Goal: Task Accomplishment & Management: Use online tool/utility

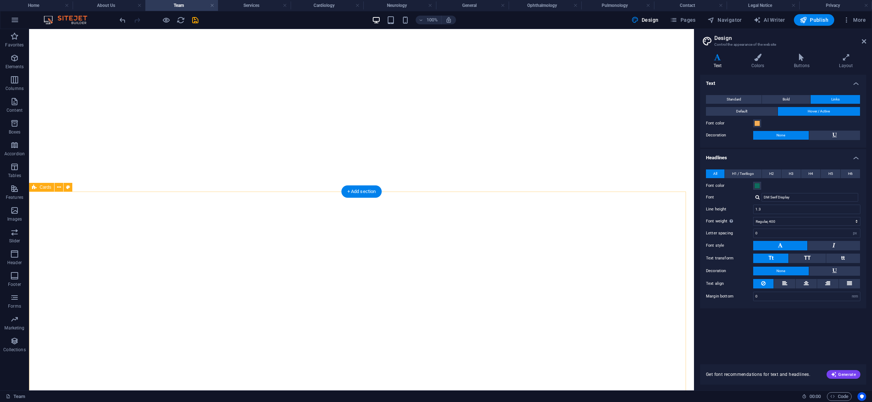
select select "400"
select select "px"
select select "rem"
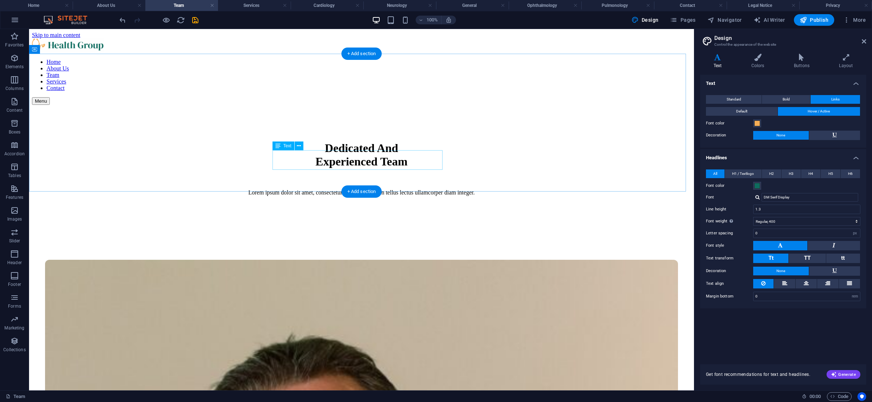
click at [351, 190] on div "Lorem ipsum dolor sit amet, consectetur adipiscing elit. In tellus lectus ullam…" at bounding box center [361, 193] width 647 height 7
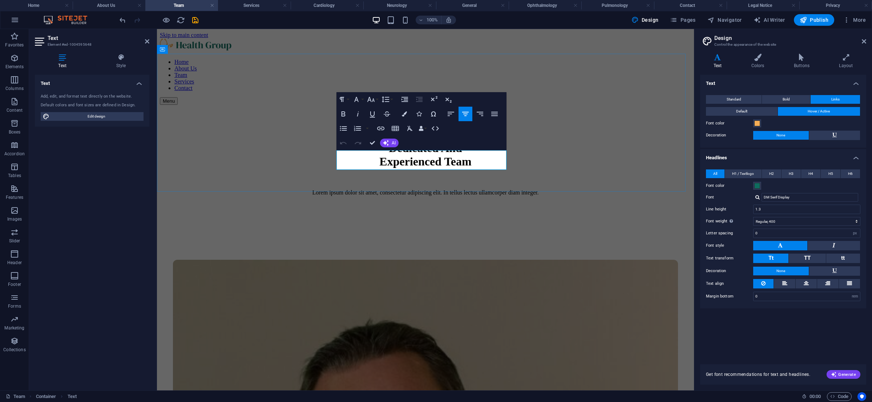
click at [394, 190] on p "Lorem ipsum dolor sit amet, consectetur adipiscing elit. In tellus lectus ullam…" at bounding box center [425, 193] width 519 height 7
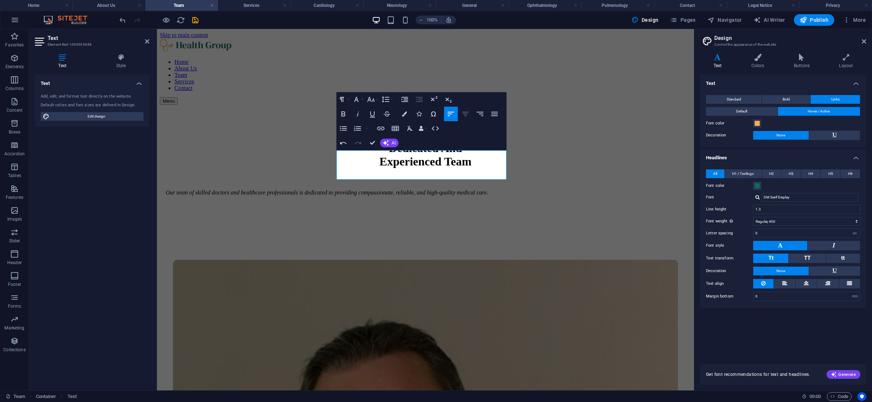
click at [466, 115] on icon "button" at bounding box center [465, 114] width 9 height 9
click at [462, 115] on icon "button" at bounding box center [465, 114] width 9 height 9
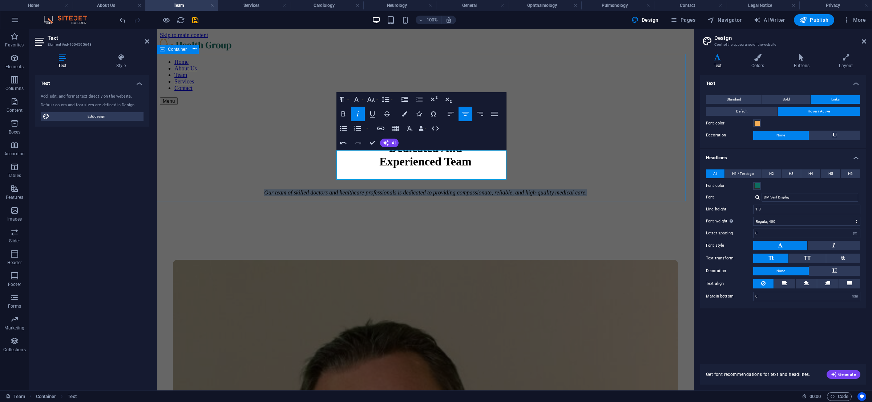
click at [521, 159] on div "Dedicated And Experienced Team Our team of skilled doctors and healthcare profe…" at bounding box center [425, 164] width 531 height 119
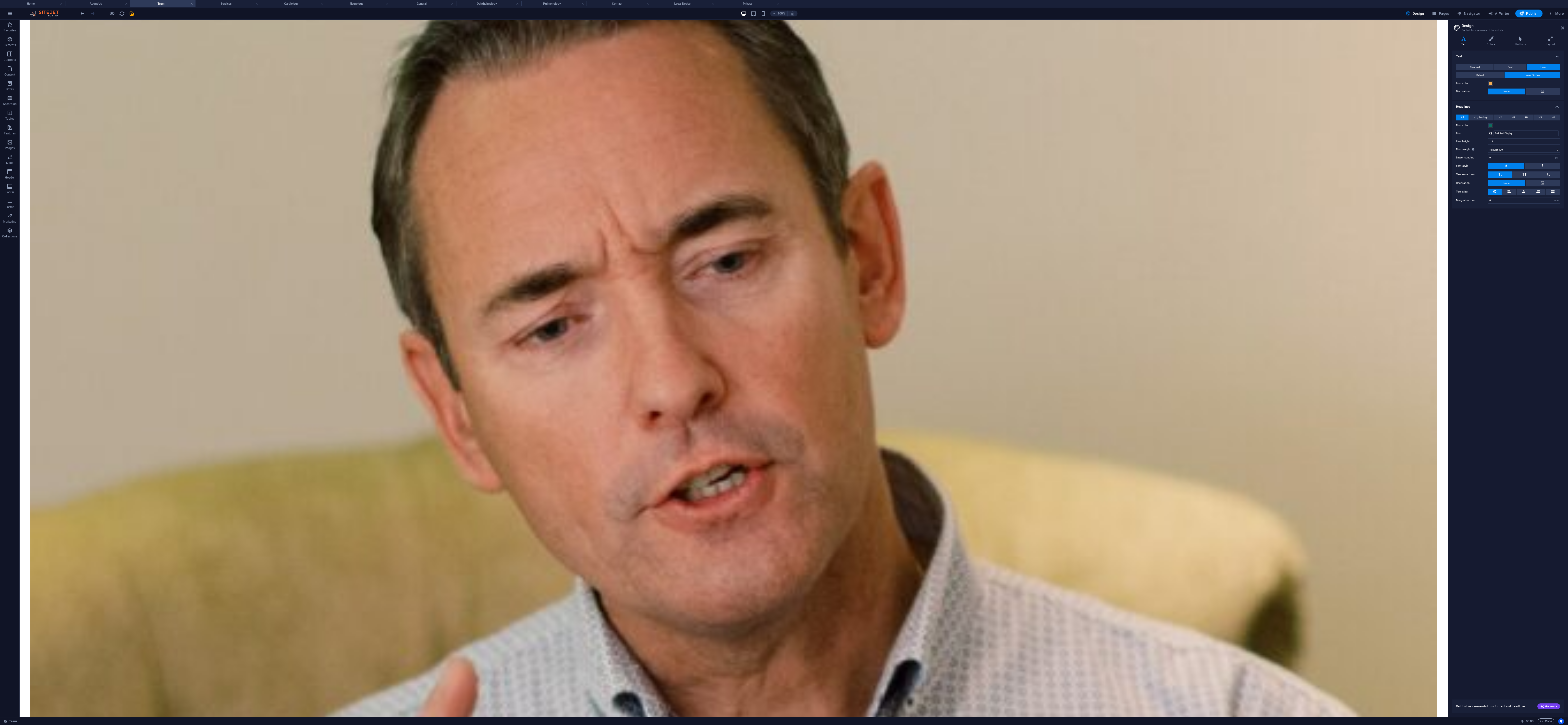
scroll to position [379, 0]
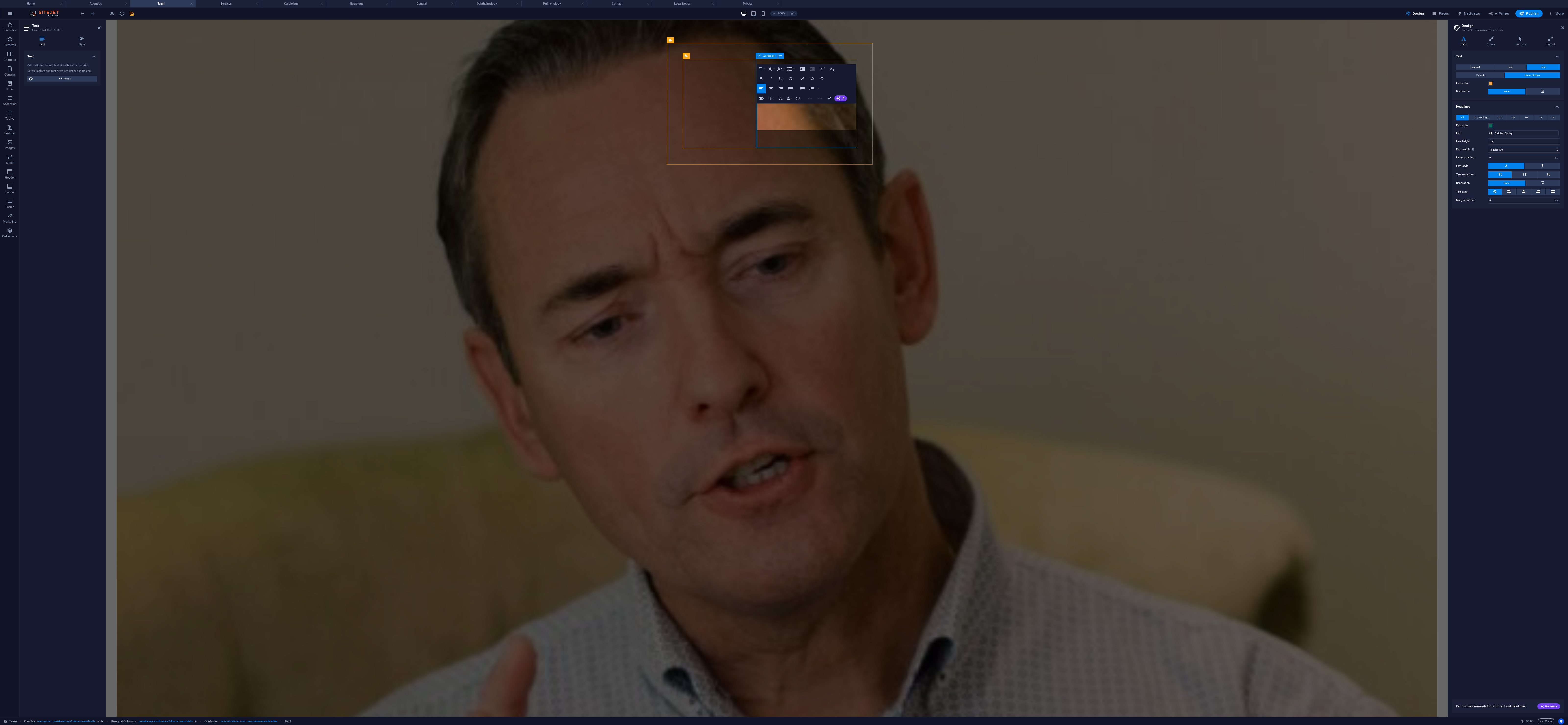
scroll to position [394, 0]
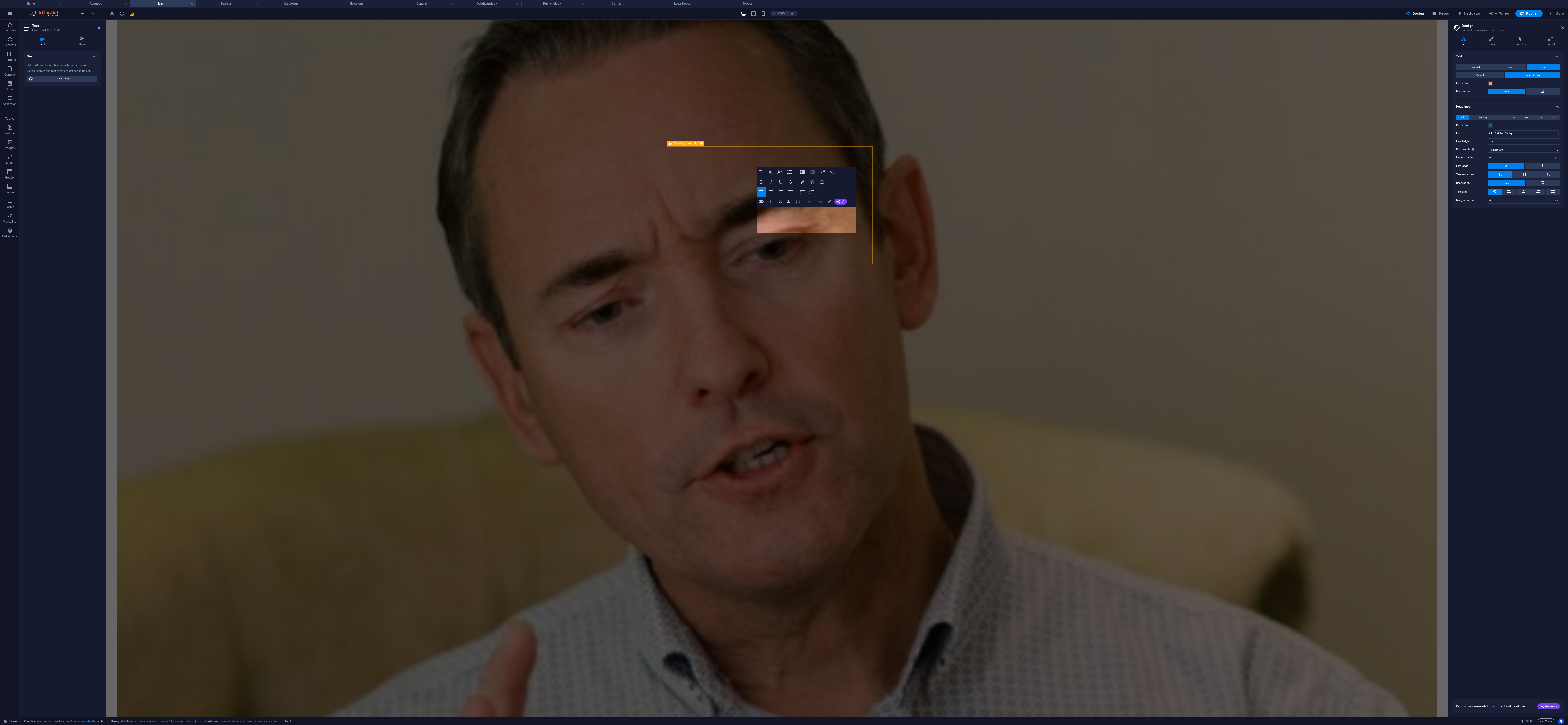
scroll to position [409, 0]
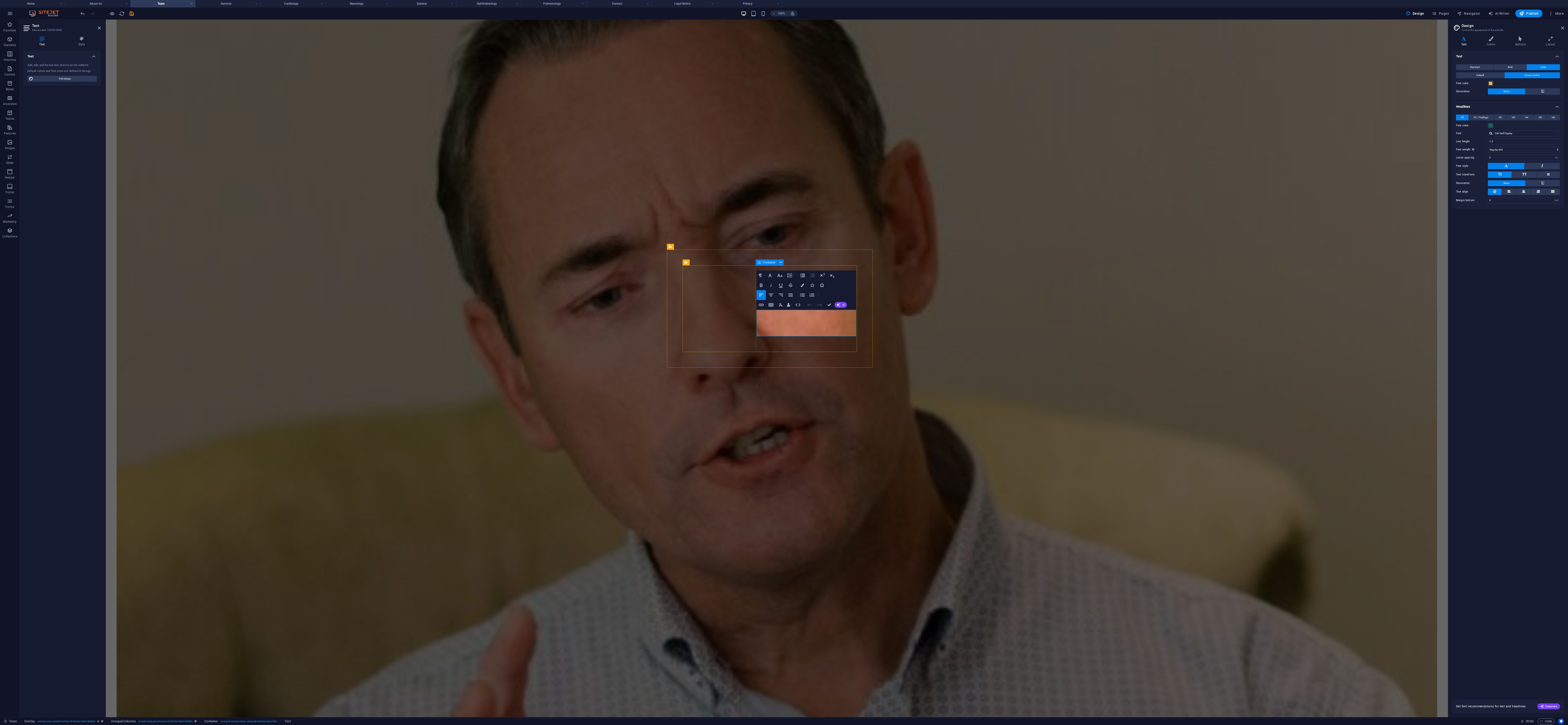
scroll to position [424, 0]
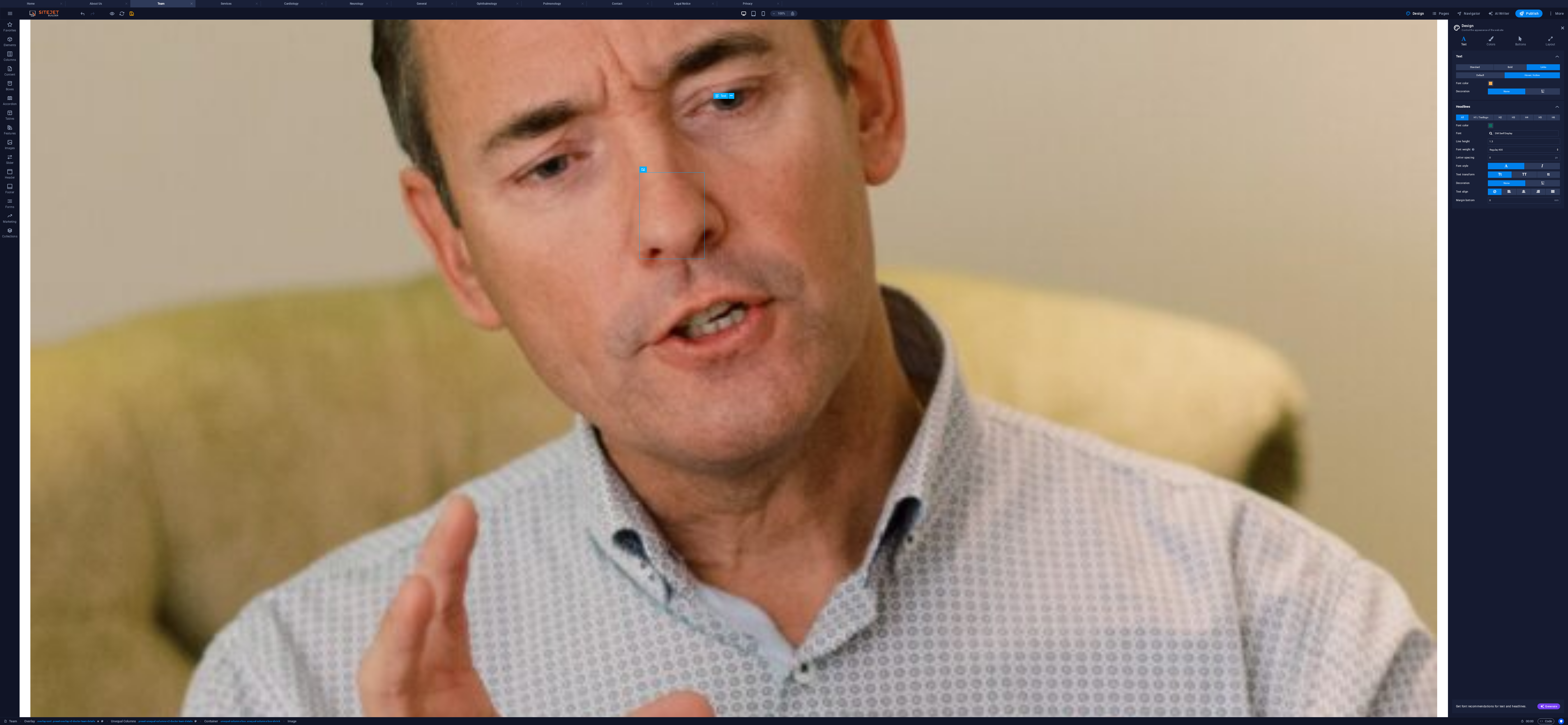
scroll to position [725, 0]
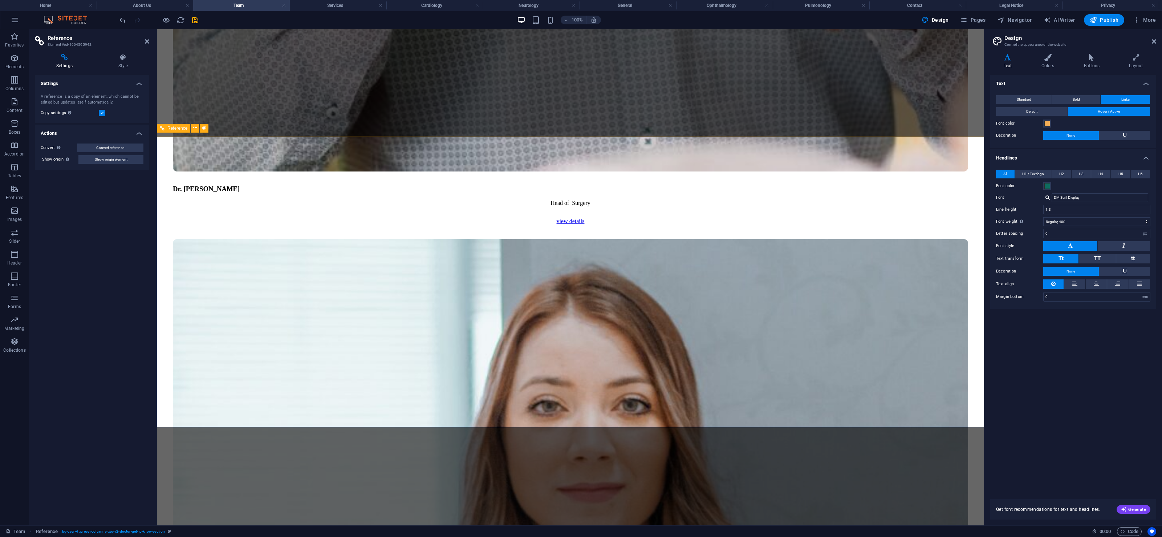
scroll to position [1560, 0]
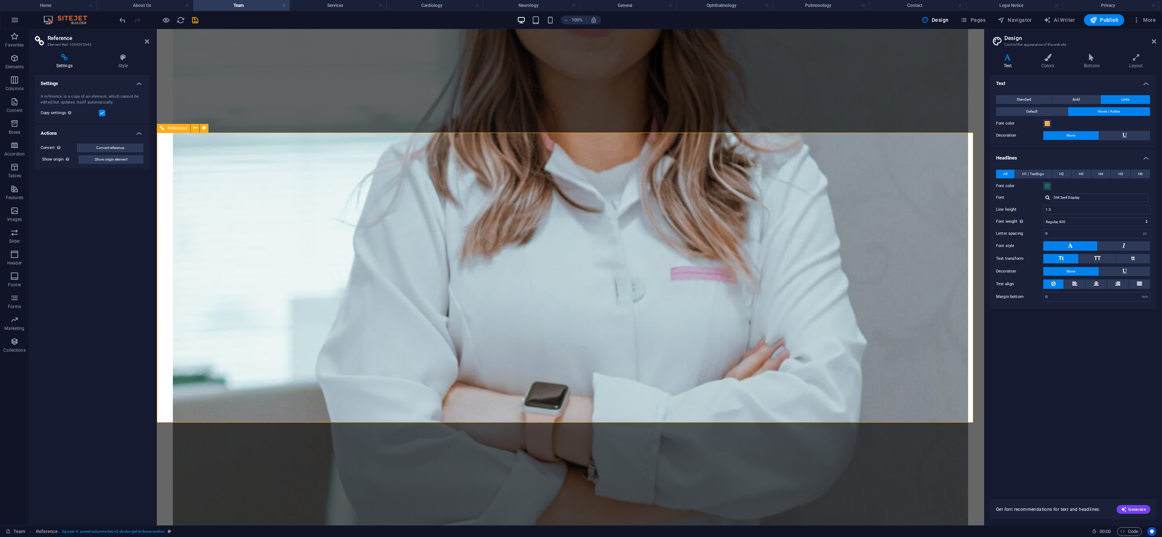
click at [118, 142] on div "Convert Convert the reference into a separate element. All subsequent changes m…" at bounding box center [92, 154] width 114 height 32
drag, startPoint x: 118, startPoint y: 156, endPoint x: 374, endPoint y: 133, distance: 257.5
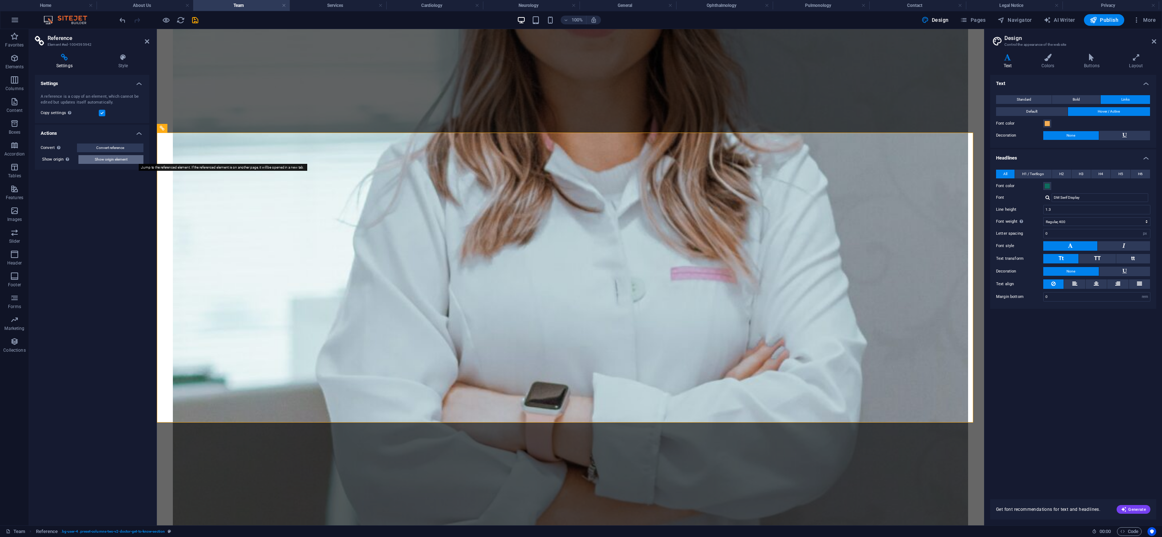
click at [118, 156] on span "Show origin element" at bounding box center [111, 159] width 33 height 9
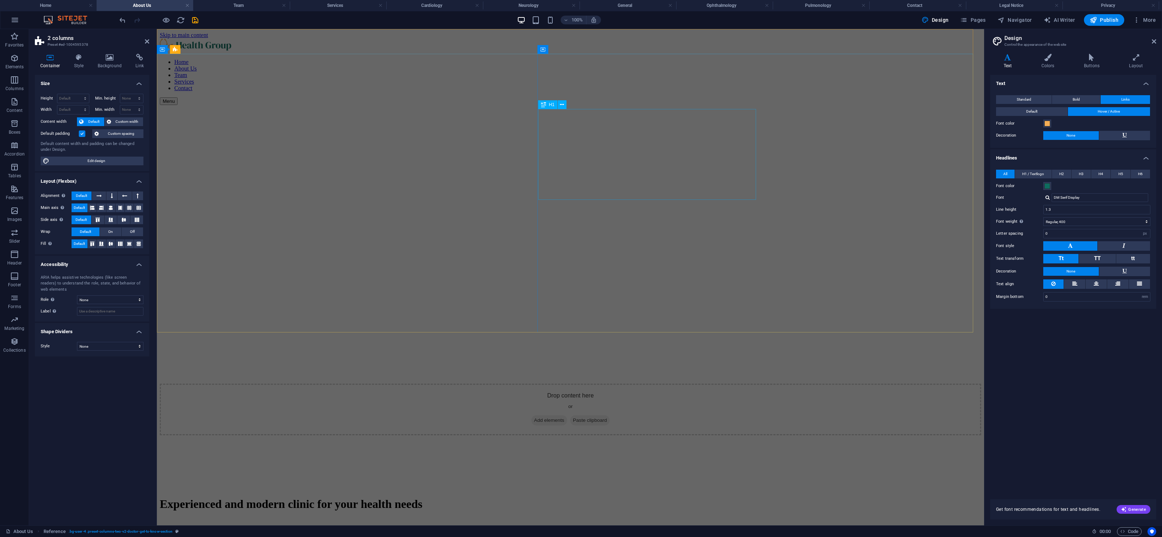
scroll to position [1010, 0]
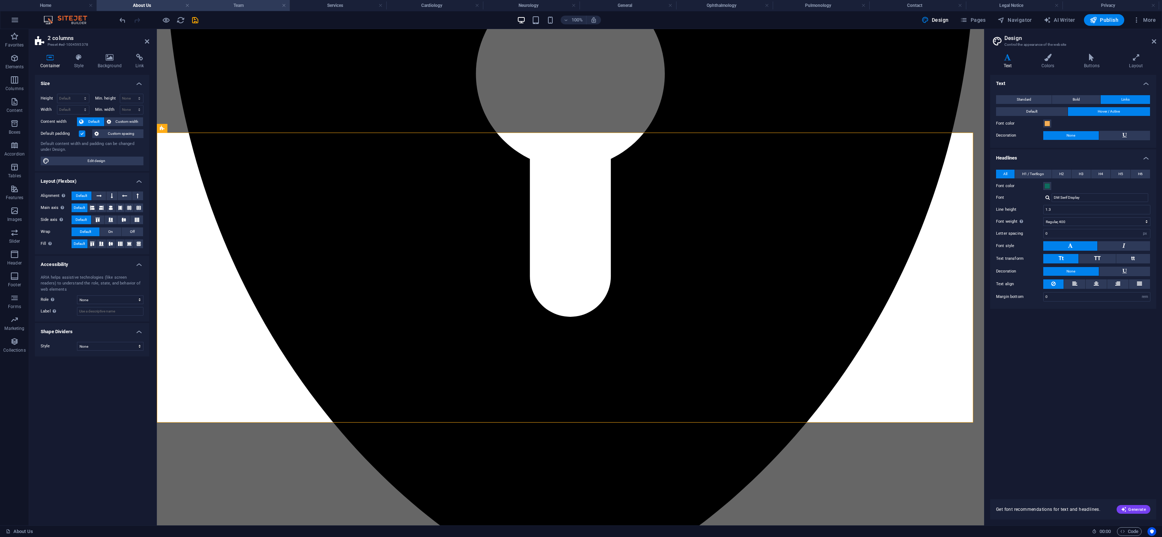
click at [241, 7] on h4 "Team" at bounding box center [241, 5] width 97 height 8
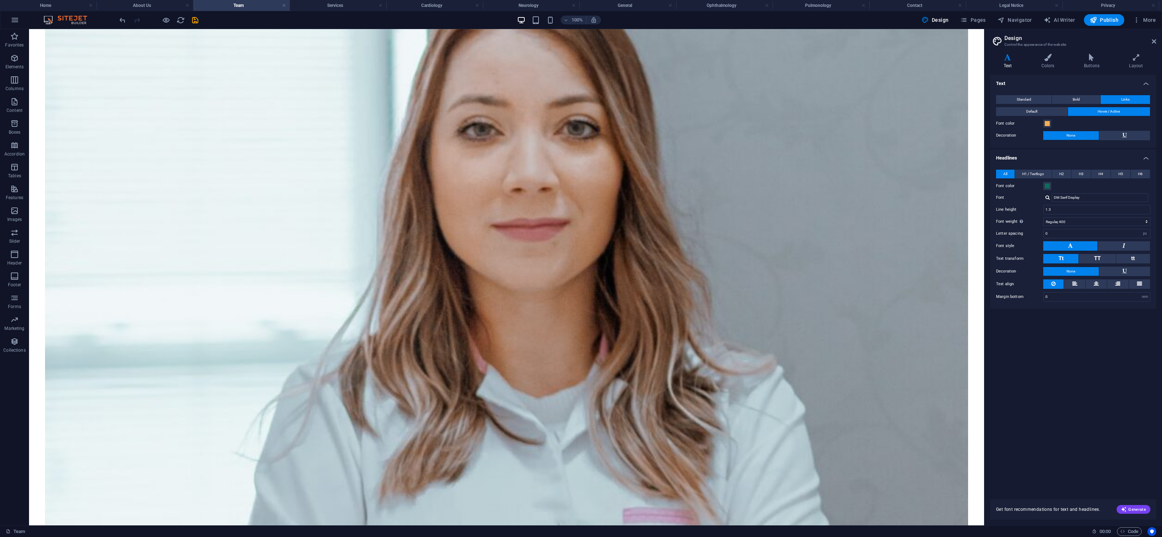
scroll to position [0, 0]
click at [145, 2] on h4 "About Us" at bounding box center [145, 5] width 97 height 8
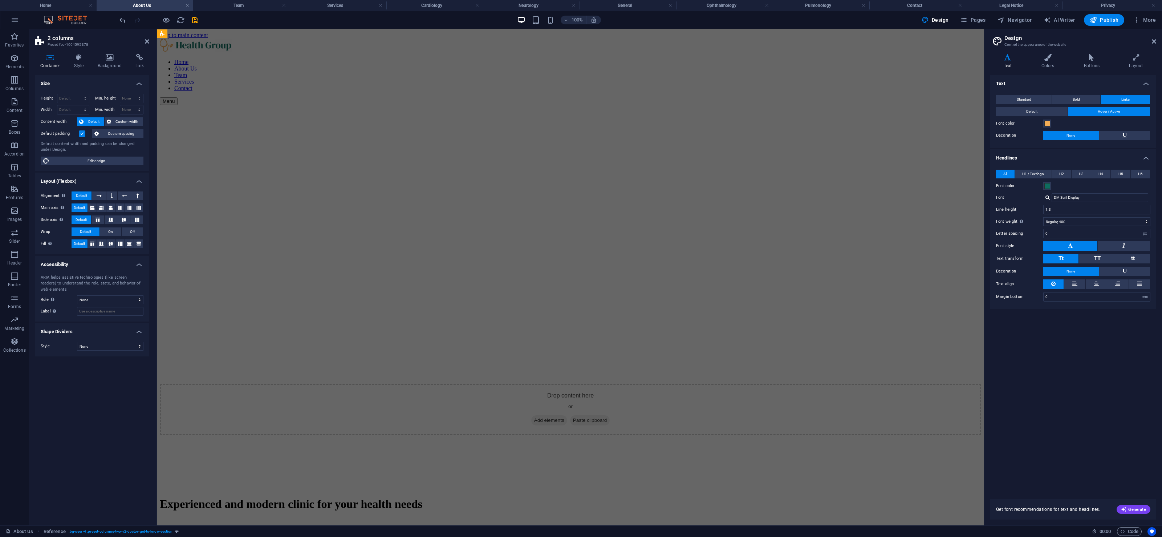
scroll to position [1010, 0]
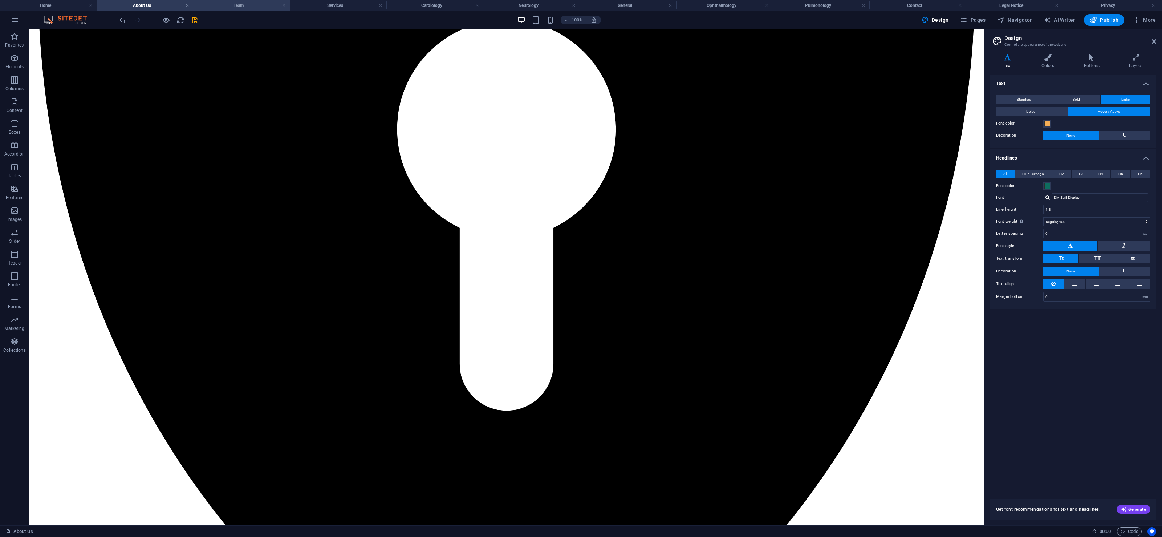
click at [235, 5] on h4 "Team" at bounding box center [241, 5] width 97 height 8
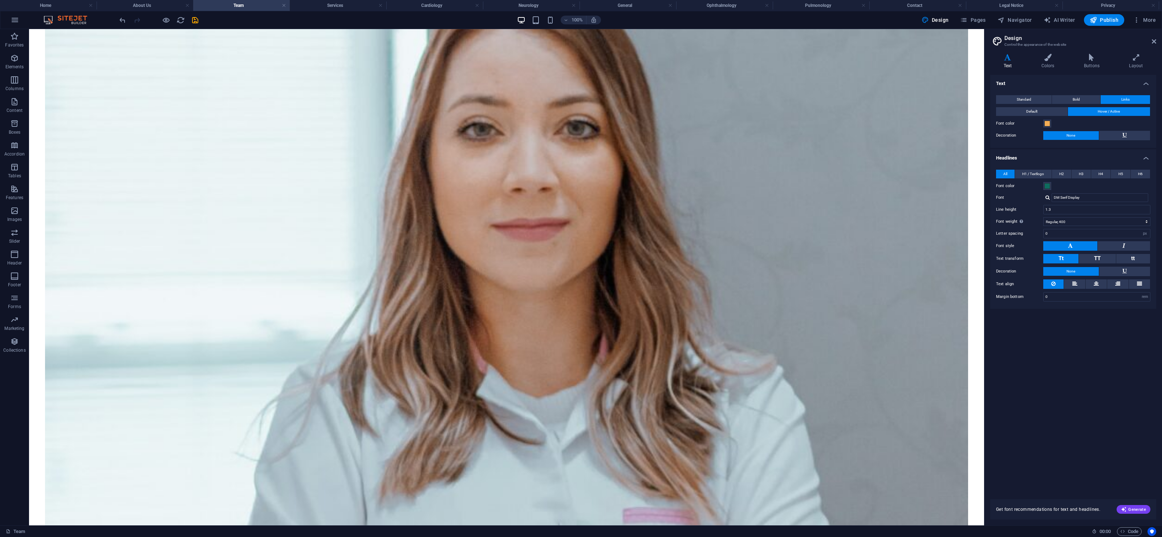
scroll to position [0, 0]
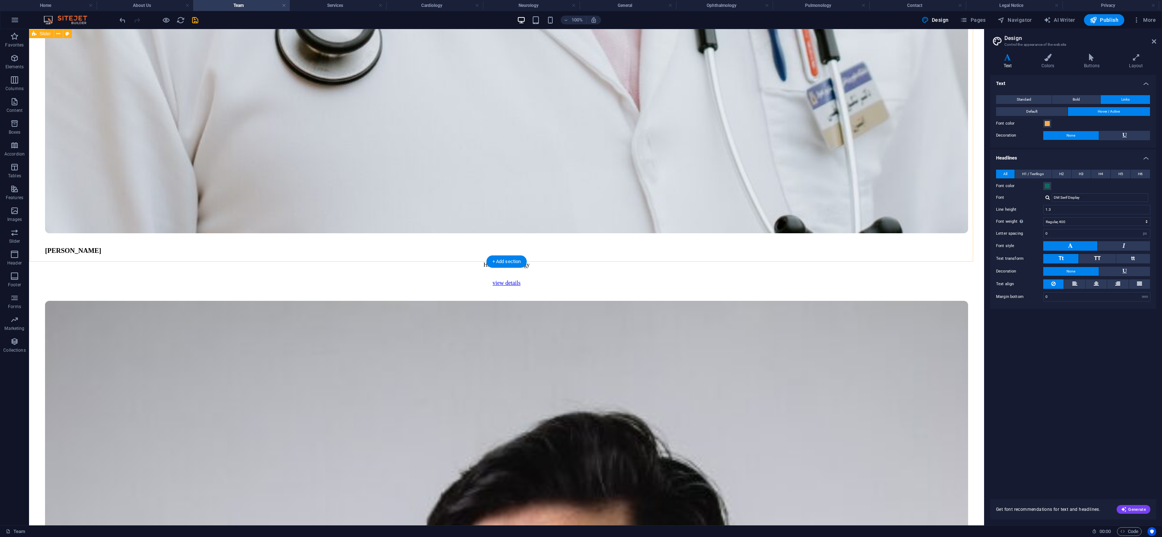
scroll to position [4900, 0]
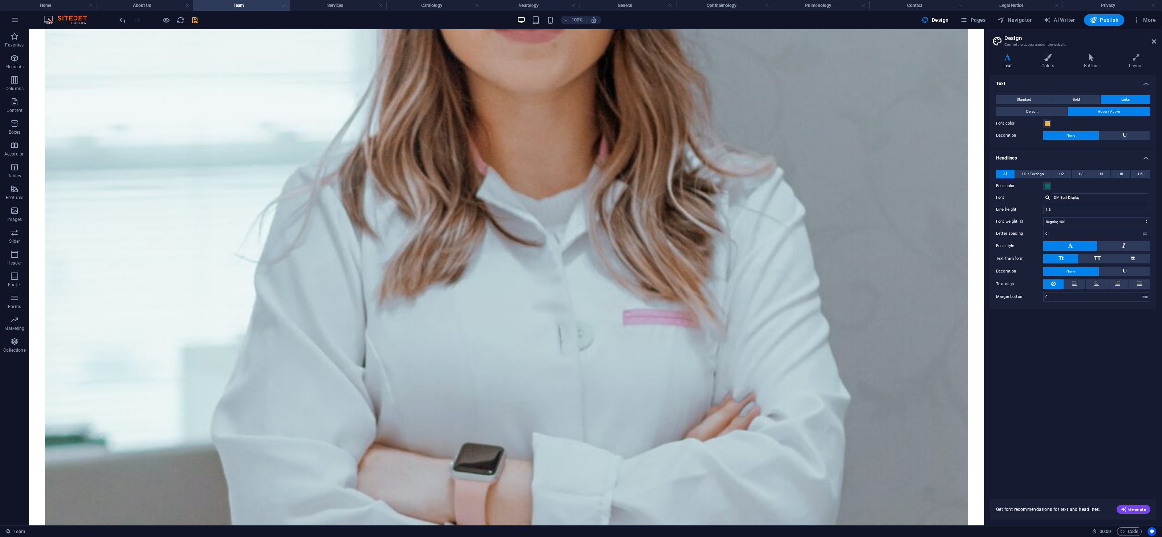
scroll to position [1815, 0]
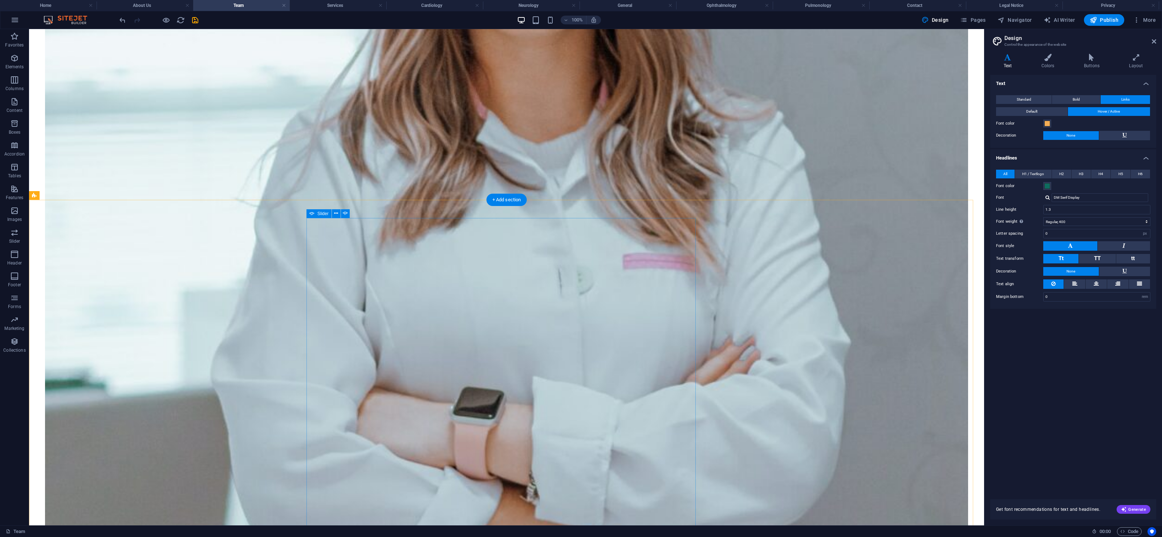
select select "ms"
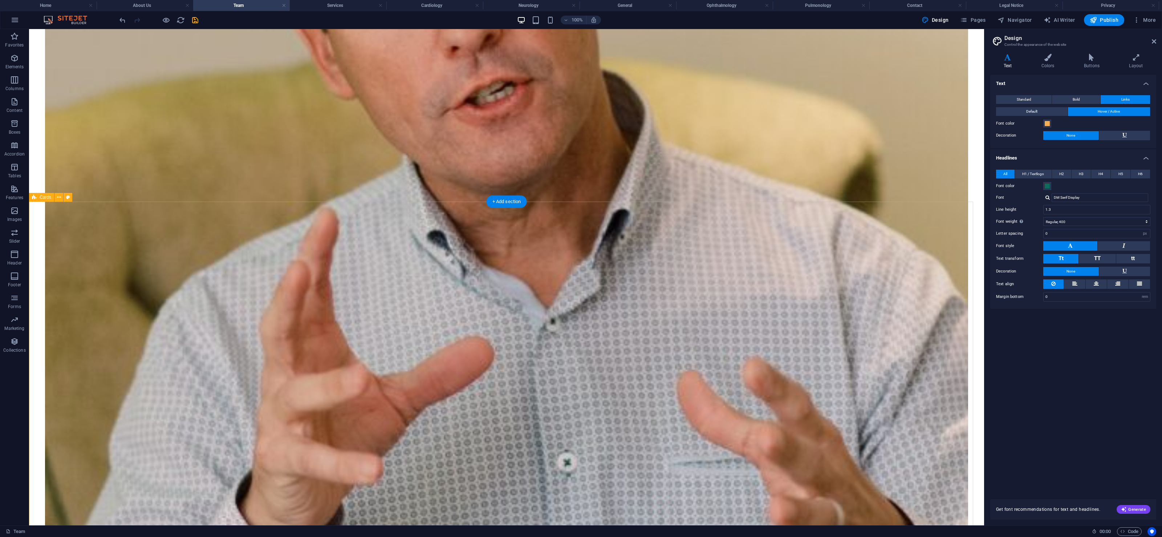
scroll to position [0, 0]
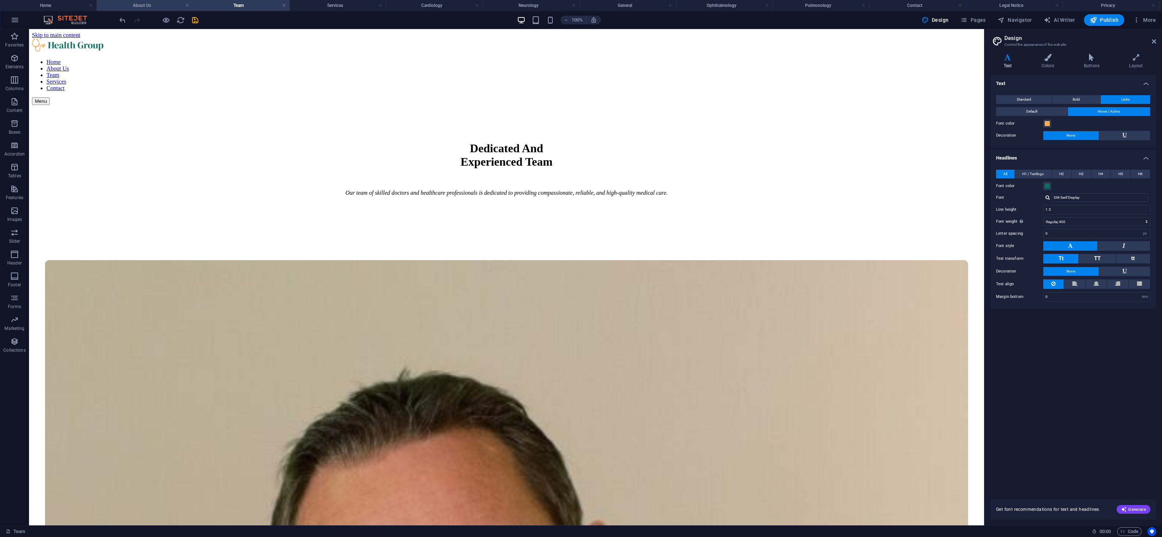
click at [154, 7] on h4 "About Us" at bounding box center [145, 5] width 97 height 8
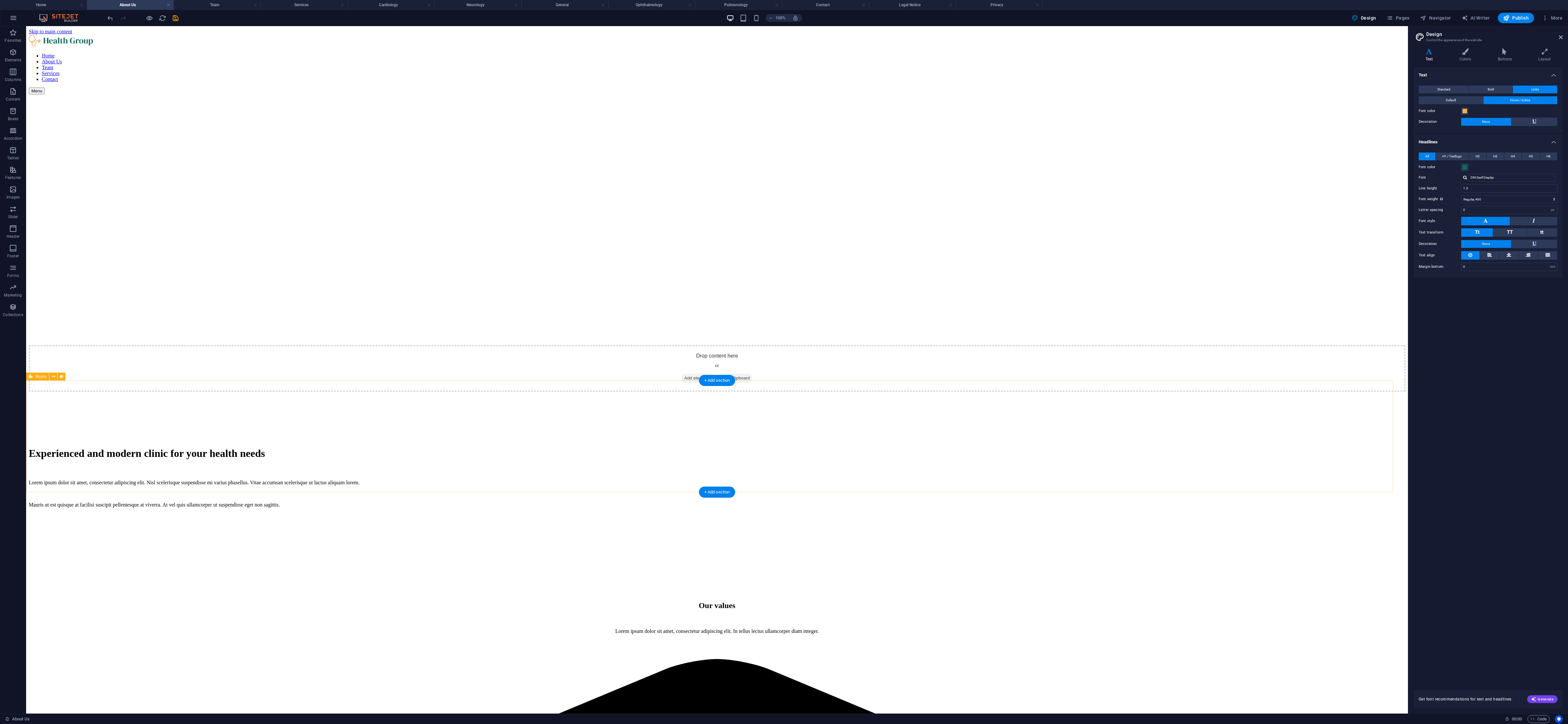
click at [723, 362] on div "Lorem ipsum dolor sit amet, consectetur adipiscing elit. Nisl scelerisque suspe…" at bounding box center [717, 494] width 1377 height 28
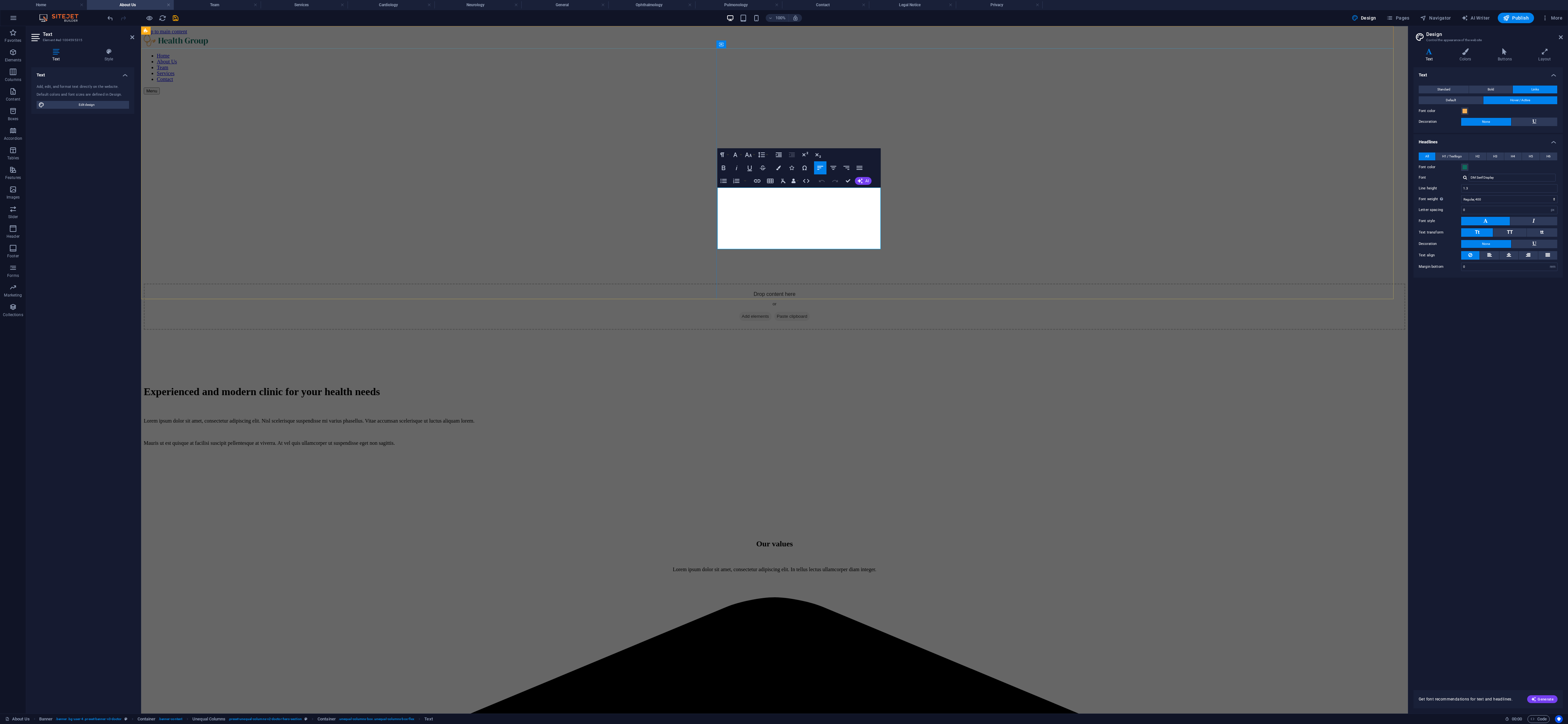
click at [767, 362] on p "Lorem ipsum dolor sit amet, consectetur adipiscing elit. Nisl scelerisque suspe…" at bounding box center [775, 421] width 1262 height 6
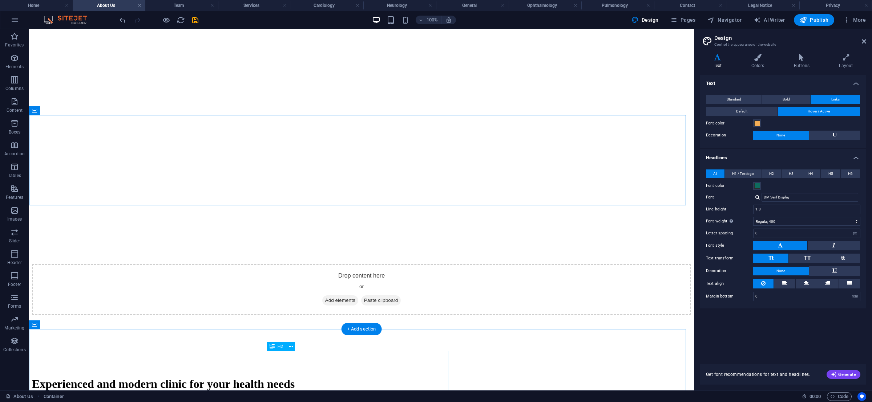
scroll to position [225, 0]
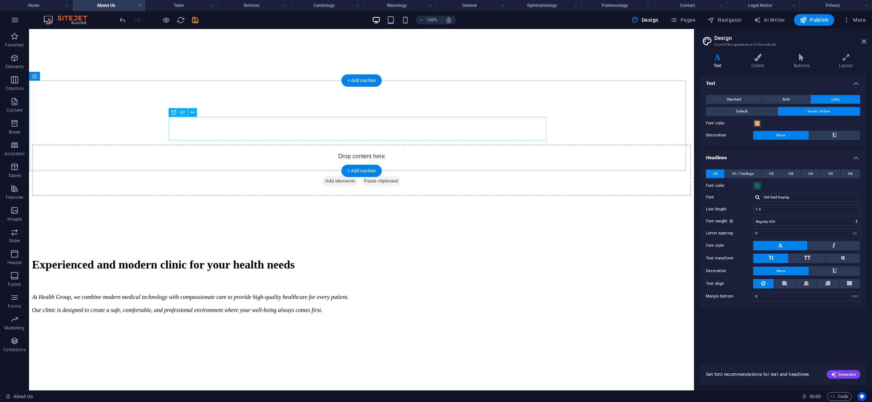
scroll to position [229, 0]
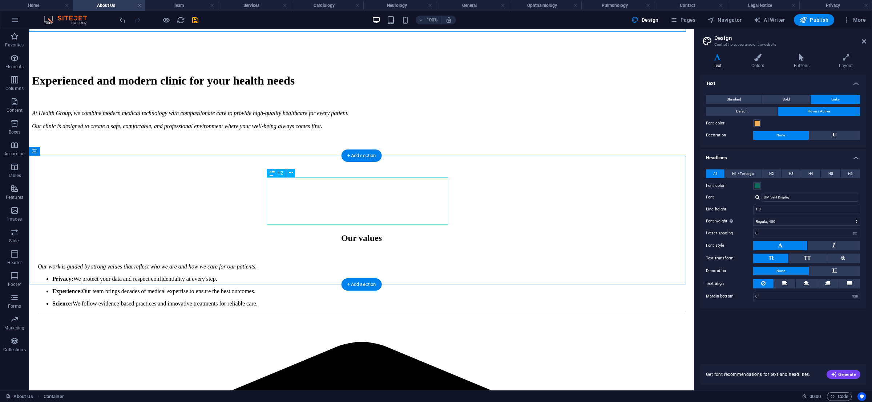
scroll to position [523, 0]
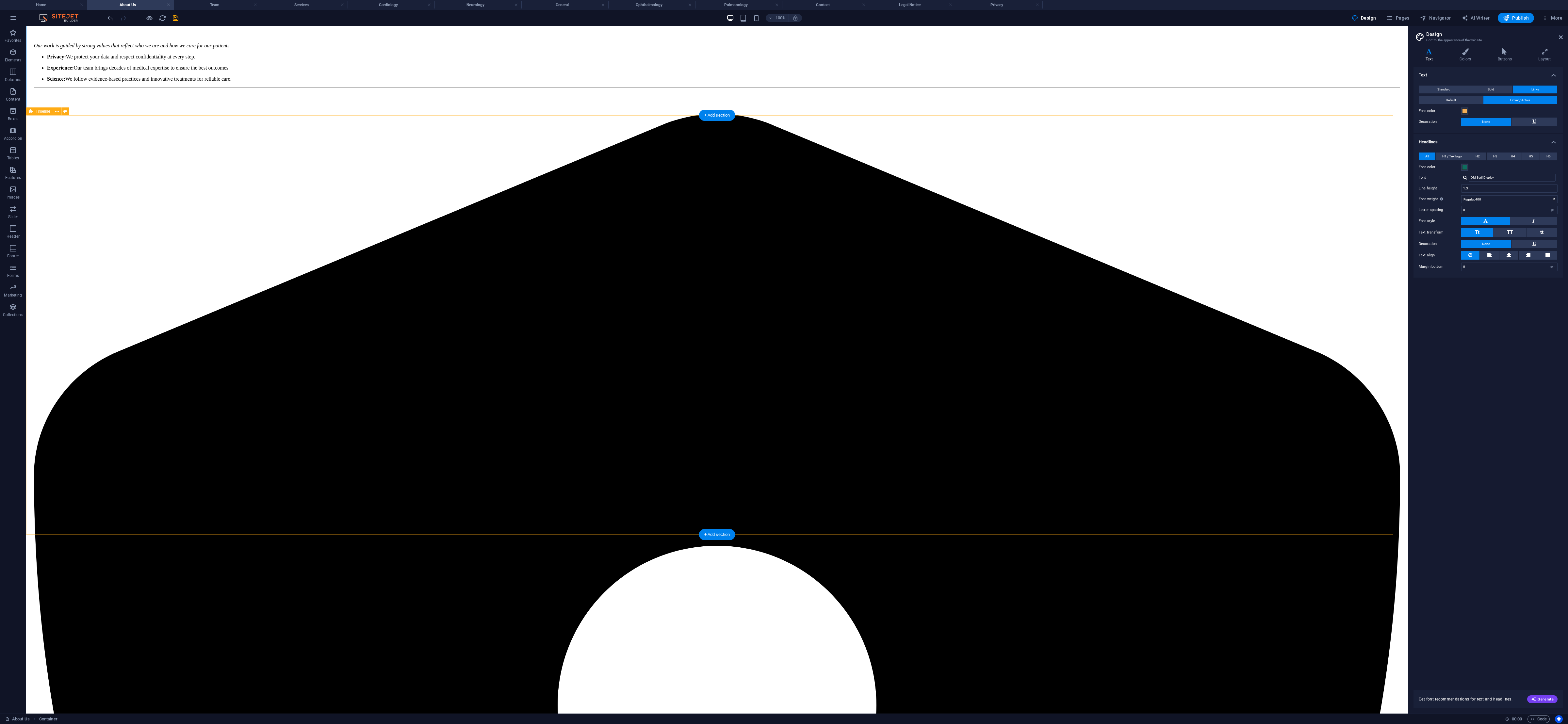
scroll to position [609, 0]
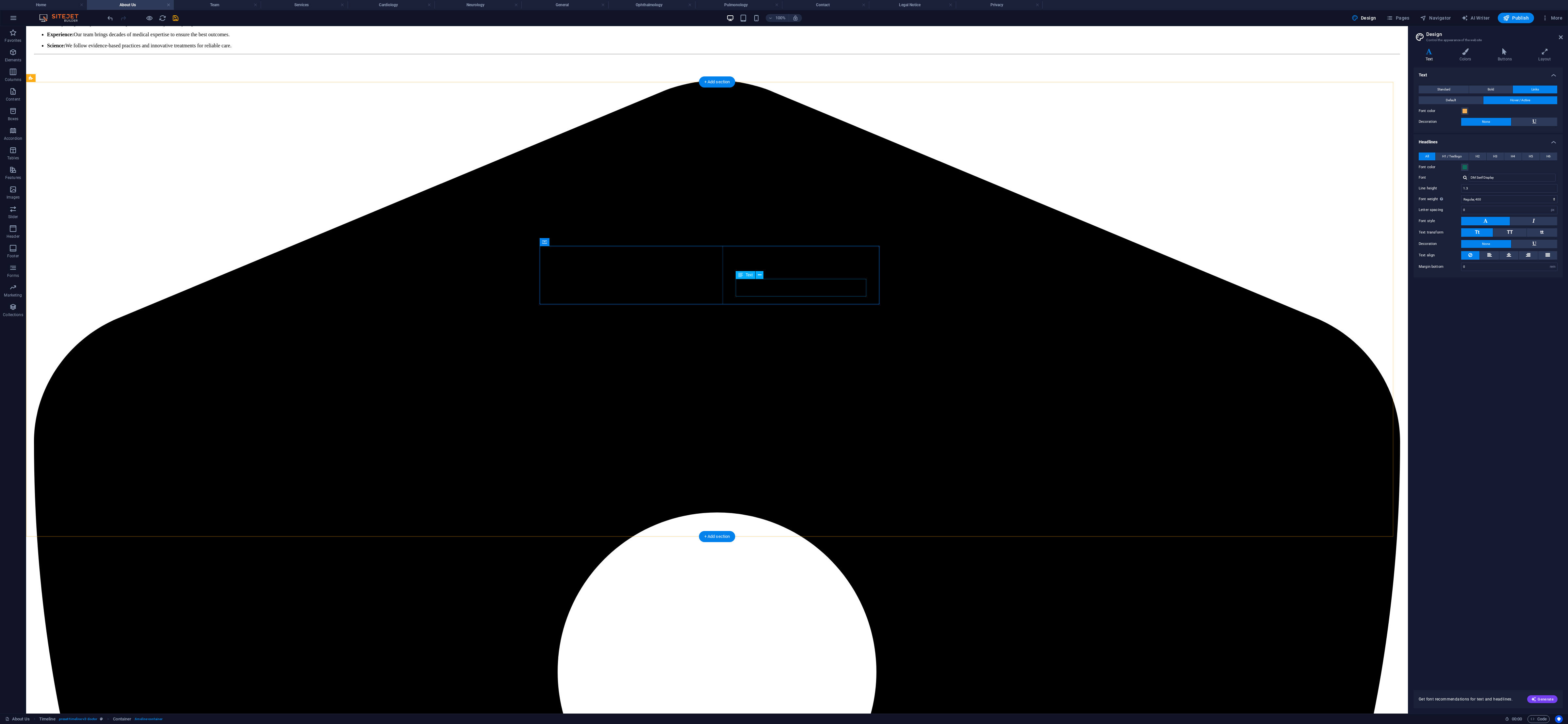
drag, startPoint x: 770, startPoint y: 285, endPoint x: 831, endPoint y: 304, distance: 63.9
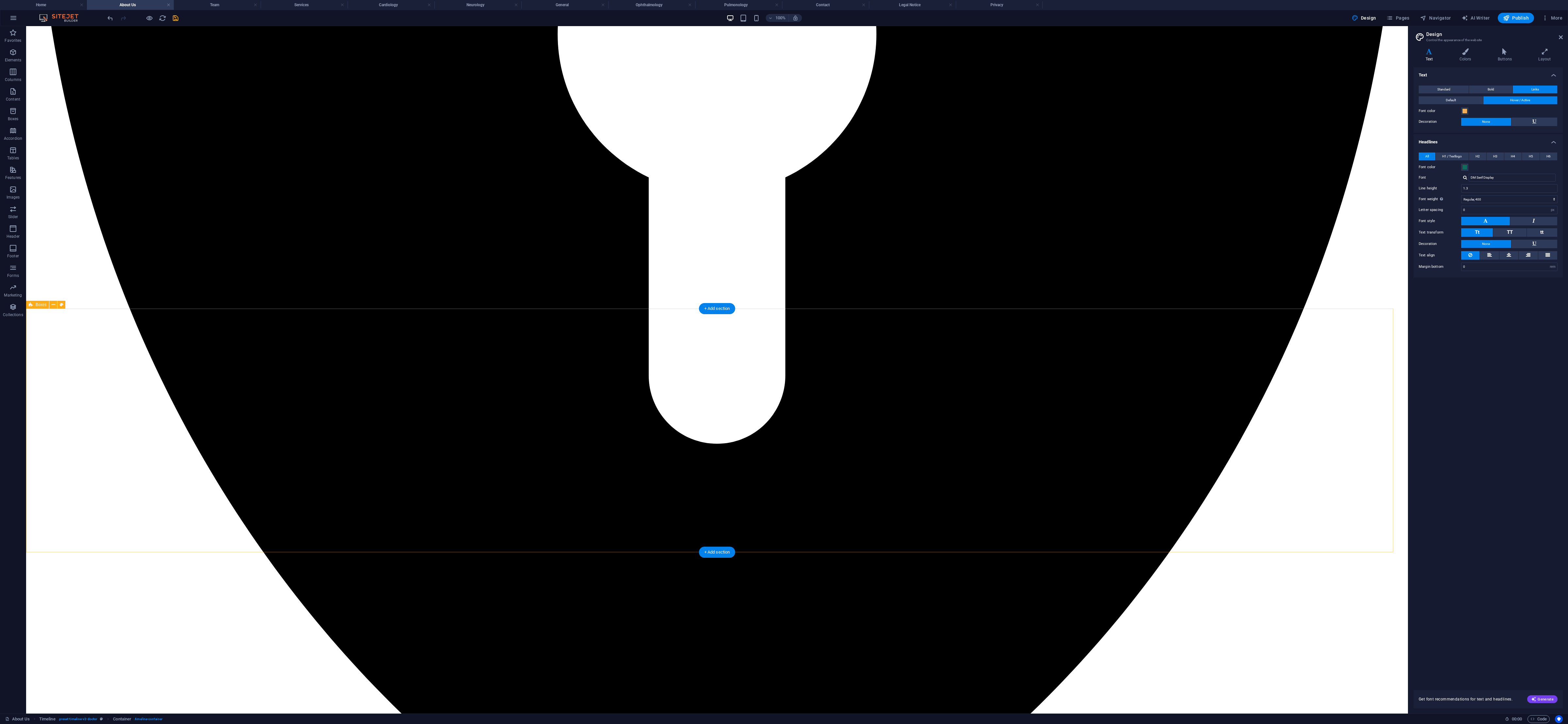
scroll to position [1284, 0]
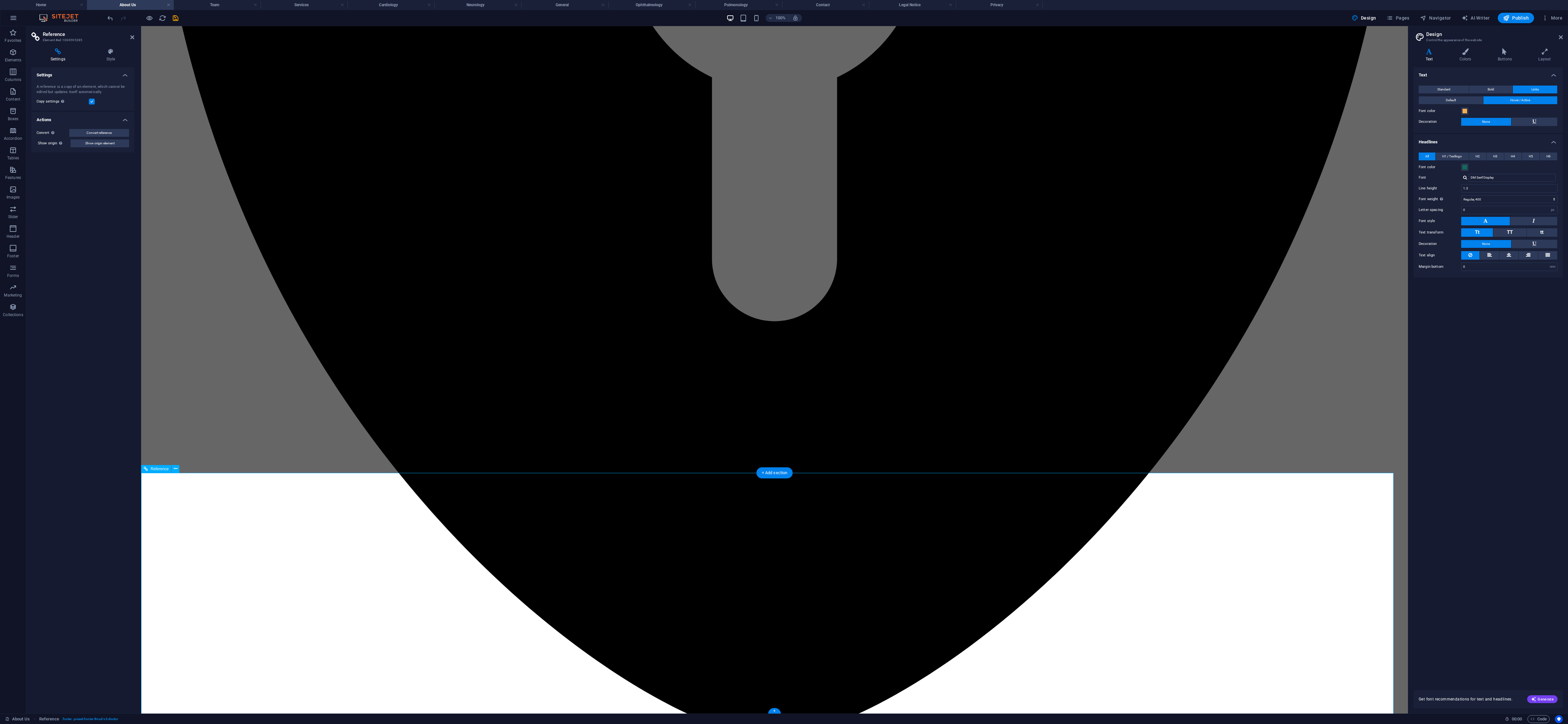
click at [102, 141] on span "Show origin element" at bounding box center [100, 143] width 30 height 8
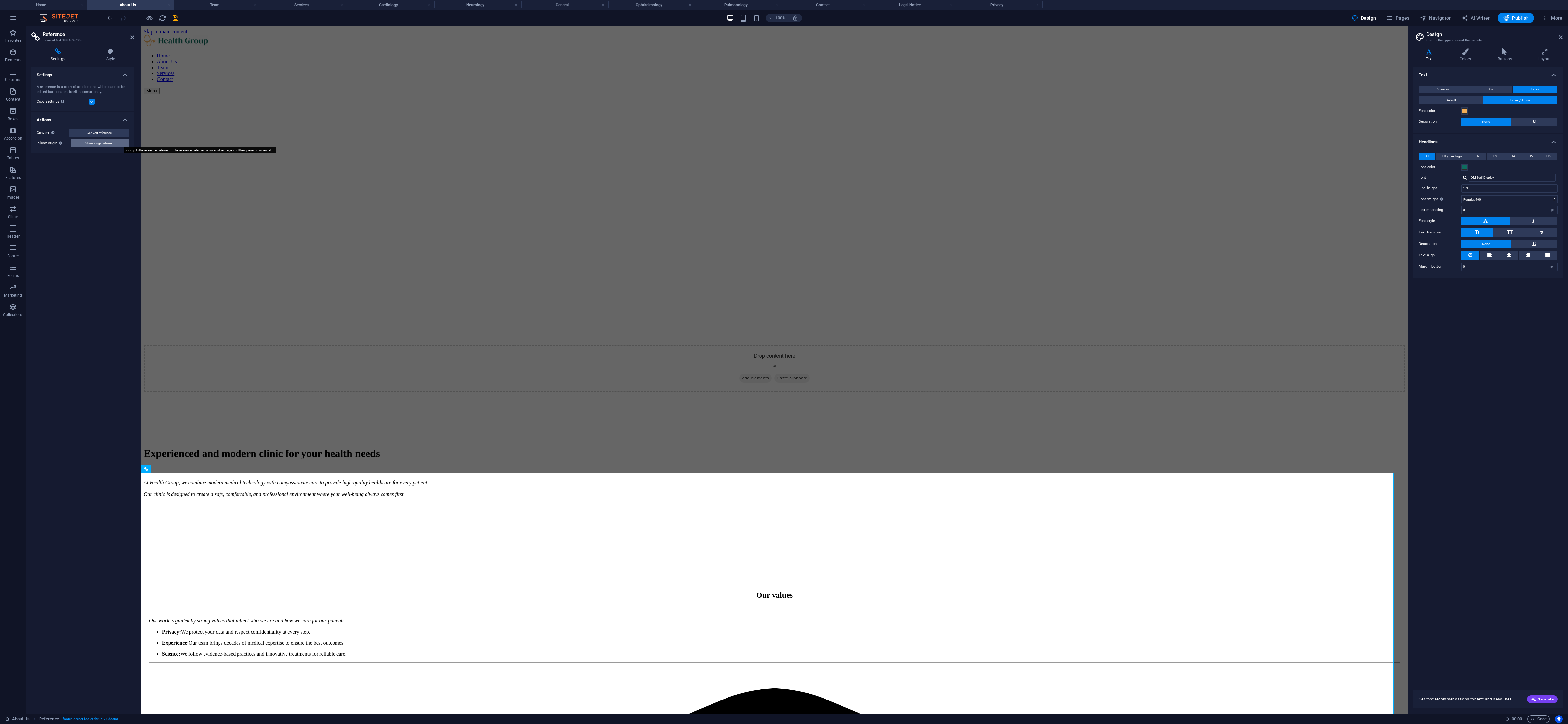
select select "footer"
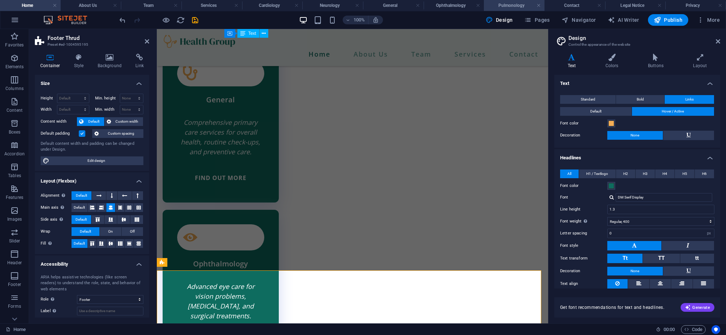
scroll to position [1981, 0]
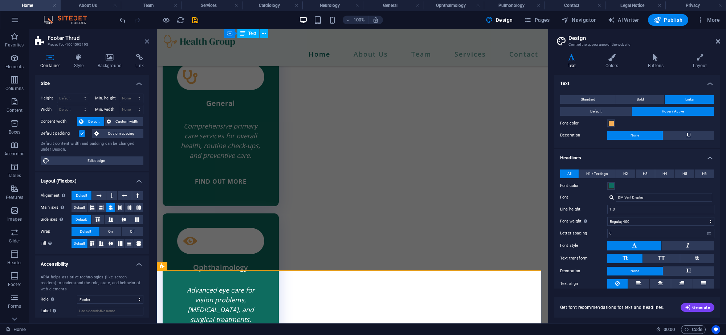
click at [145, 41] on icon at bounding box center [147, 41] width 4 height 6
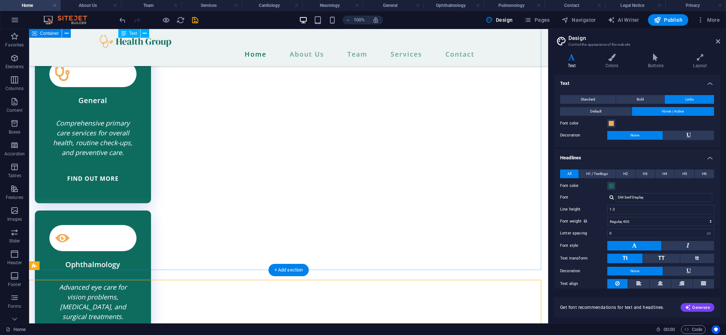
scroll to position [1973, 0]
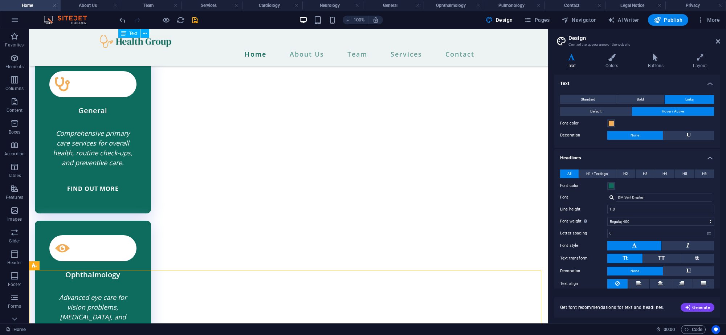
click at [715, 41] on h2 "Design" at bounding box center [645, 38] width 152 height 7
drag, startPoint x: 717, startPoint y: 41, endPoint x: 393, endPoint y: 71, distance: 325.4
click at [717, 41] on icon at bounding box center [718, 41] width 4 height 6
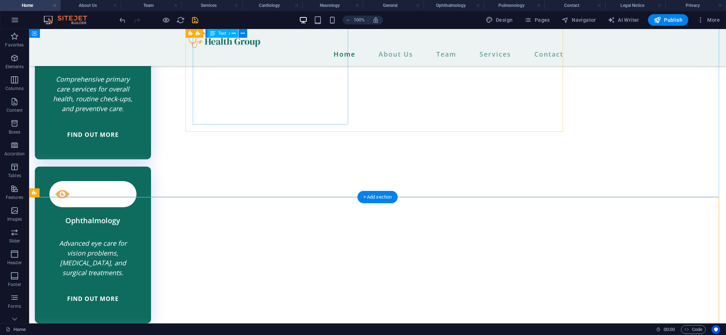
scroll to position [2100, 0]
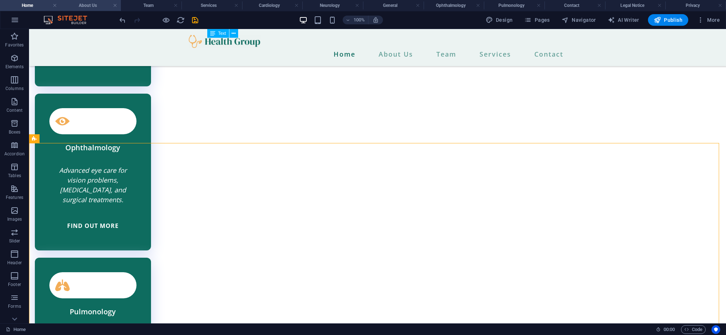
click at [90, 4] on h4 "About Us" at bounding box center [91, 5] width 61 height 8
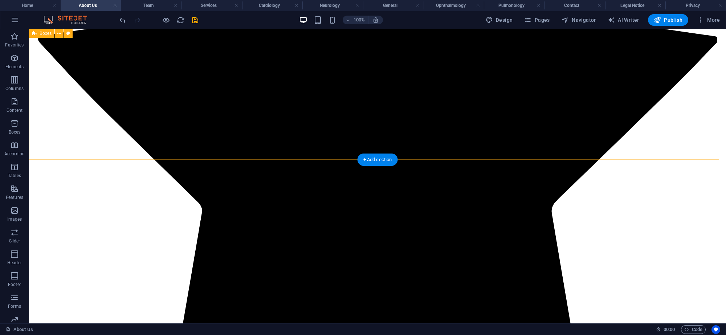
scroll to position [1896, 0]
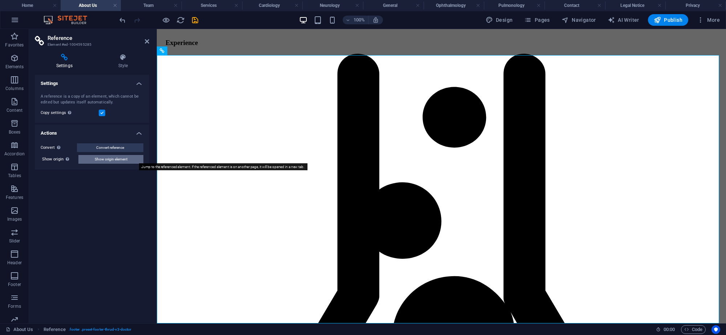
click at [119, 159] on span "Show origin element" at bounding box center [111, 159] width 33 height 9
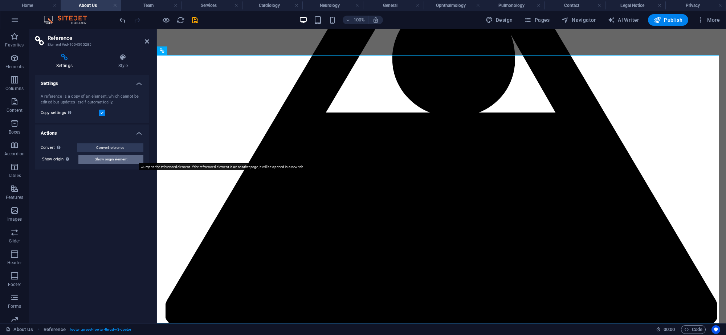
scroll to position [2100, 0]
select select "footer"
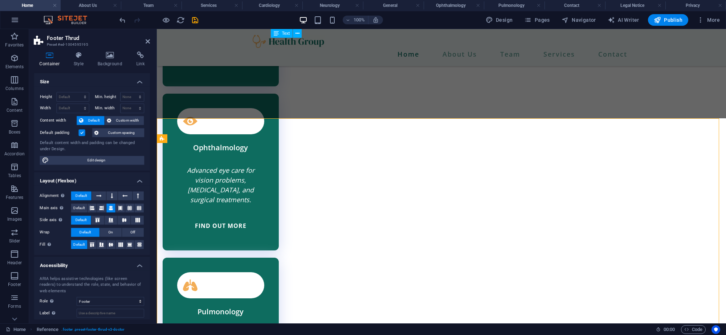
scroll to position [0, 0]
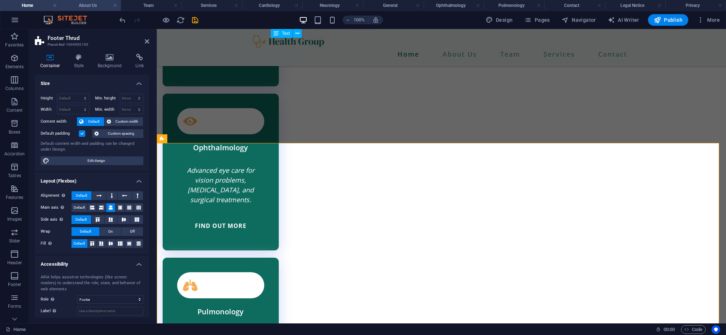
click at [92, 7] on h4 "About Us" at bounding box center [91, 5] width 61 height 8
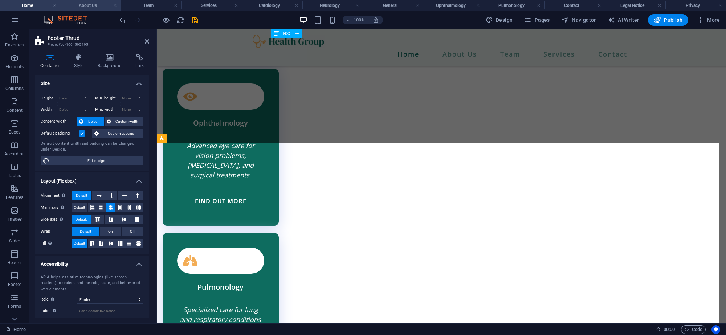
scroll to position [1896, 0]
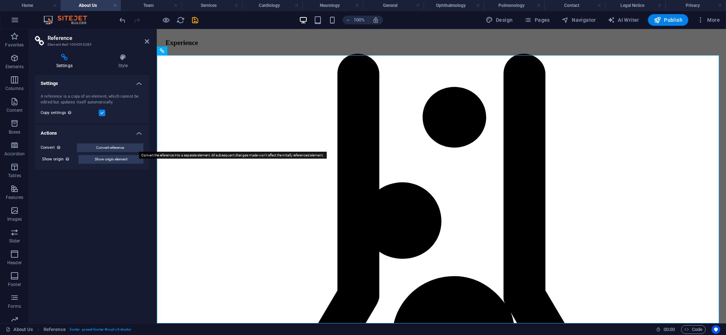
click at [121, 149] on span "Convert reference" at bounding box center [110, 147] width 28 height 9
select select "footer"
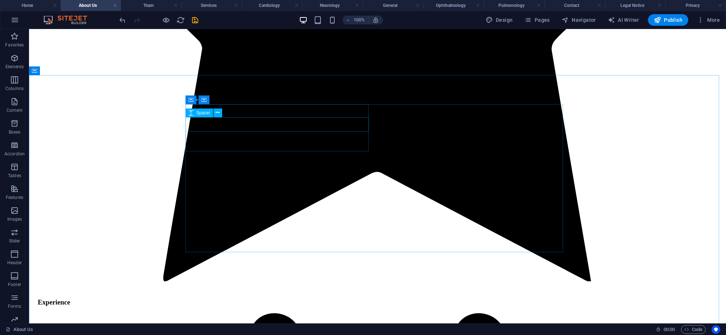
scroll to position [1876, 0]
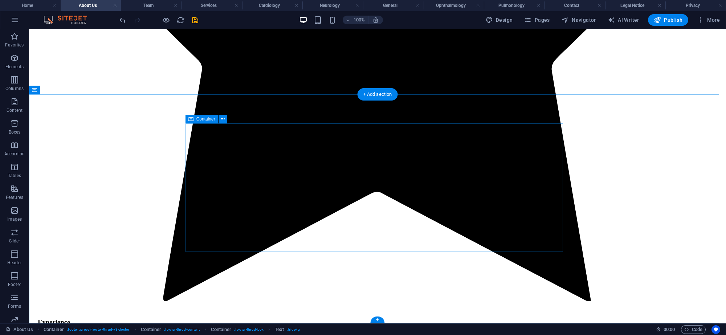
scroll to position [1856, 0]
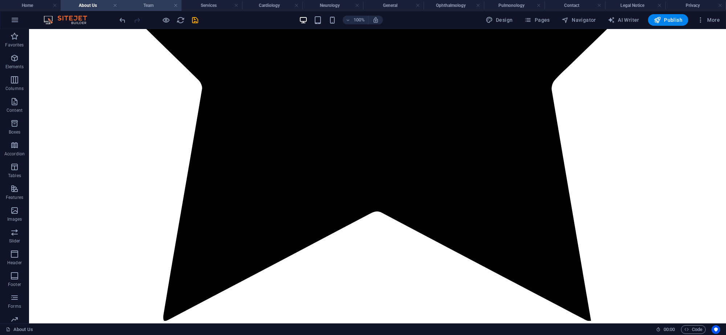
click at [155, 6] on h4 "Team" at bounding box center [151, 5] width 61 height 8
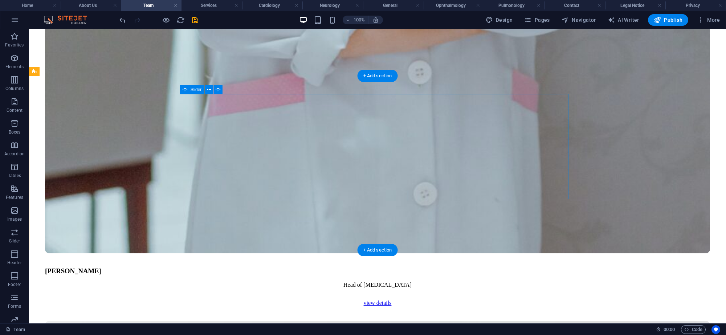
scroll to position [2129, 0]
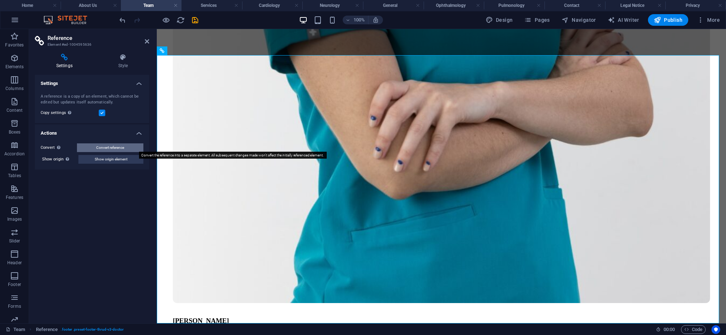
click at [117, 146] on span "Convert reference" at bounding box center [110, 147] width 28 height 9
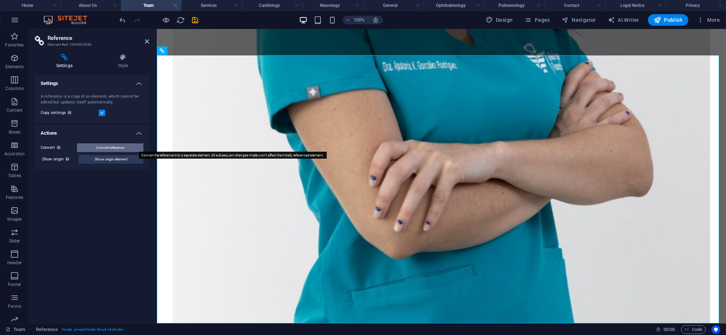
select select "footer"
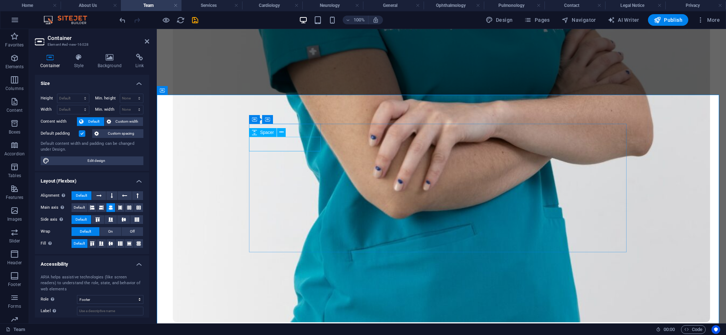
scroll to position [2090, 0]
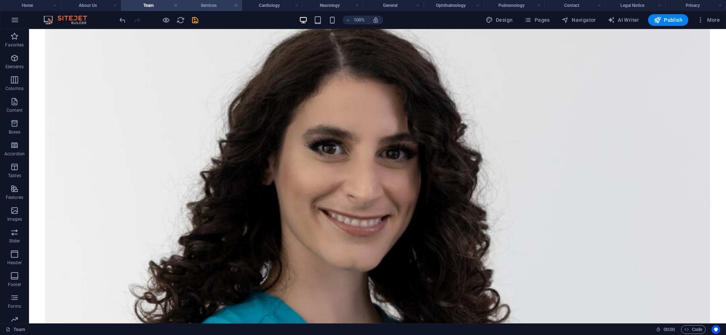
click at [204, 4] on h4 "Services" at bounding box center [212, 5] width 61 height 8
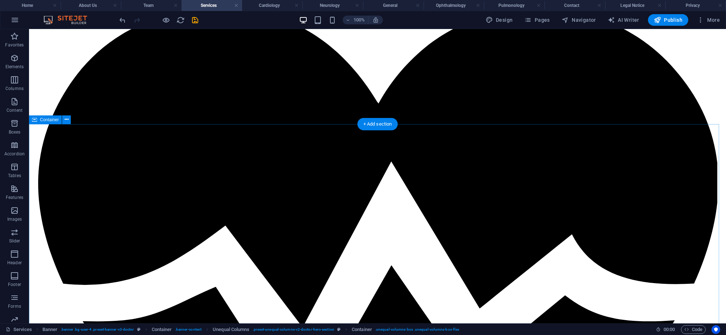
scroll to position [1061, 0]
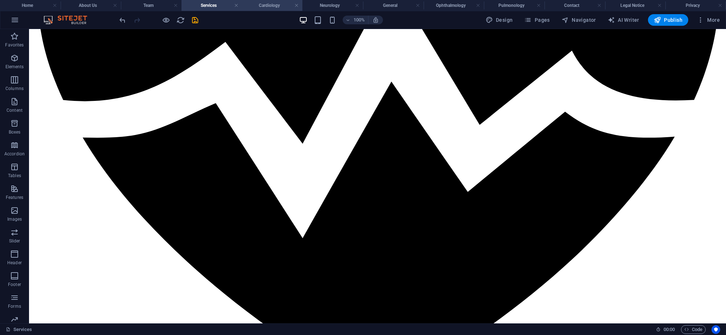
click at [267, 6] on h4 "Cardiology" at bounding box center [272, 5] width 61 height 8
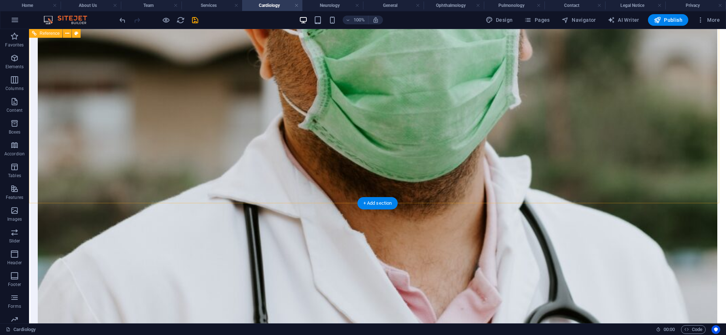
scroll to position [1120, 0]
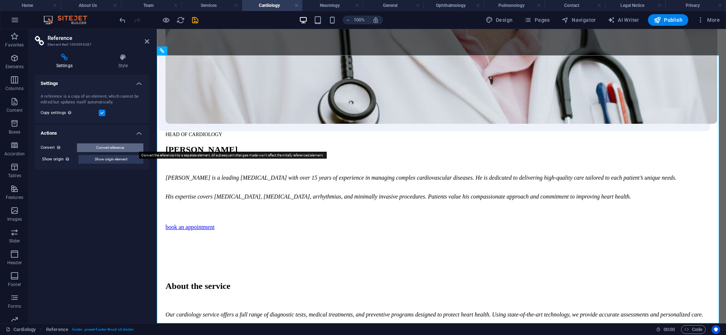
click at [122, 147] on span "Convert reference" at bounding box center [110, 147] width 28 height 9
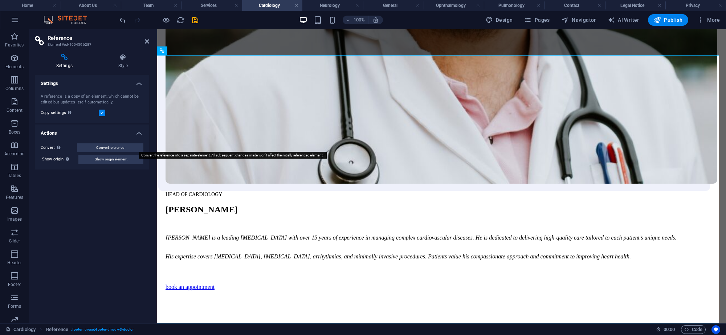
select select "footer"
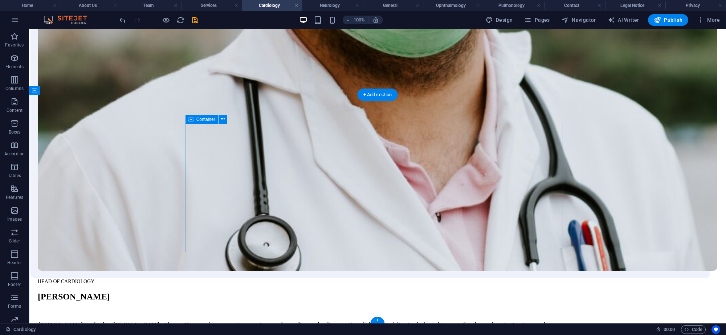
scroll to position [1081, 0]
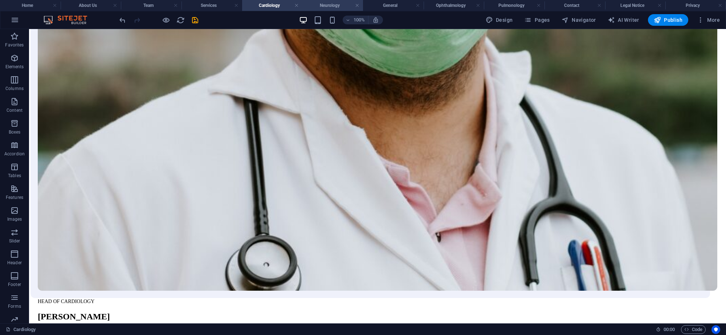
click at [332, 9] on h4 "Neurology" at bounding box center [333, 5] width 61 height 8
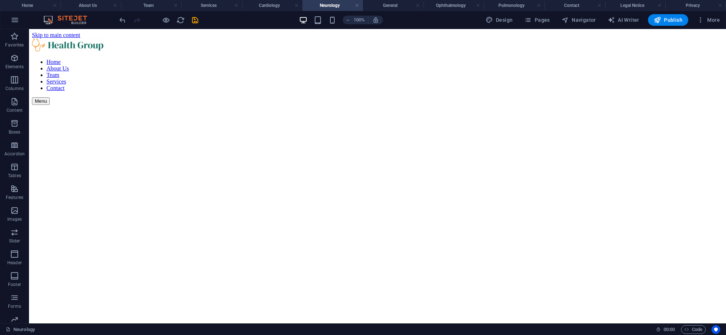
scroll to position [496, 0]
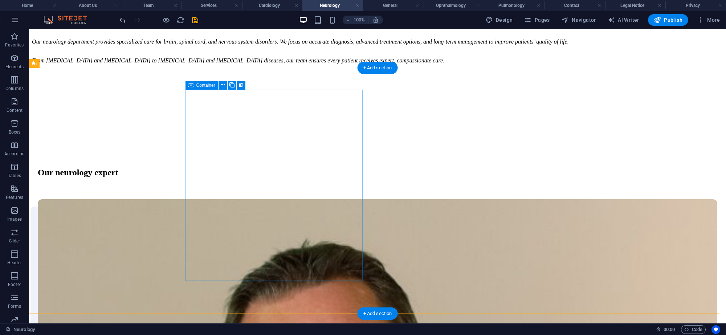
drag, startPoint x: 361, startPoint y: 38, endPoint x: 291, endPoint y: 94, distance: 89.9
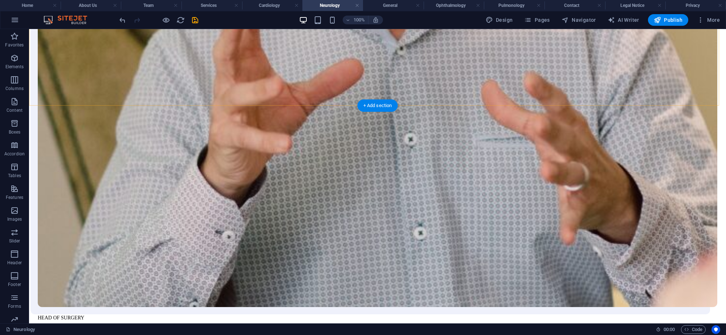
scroll to position [1120, 0]
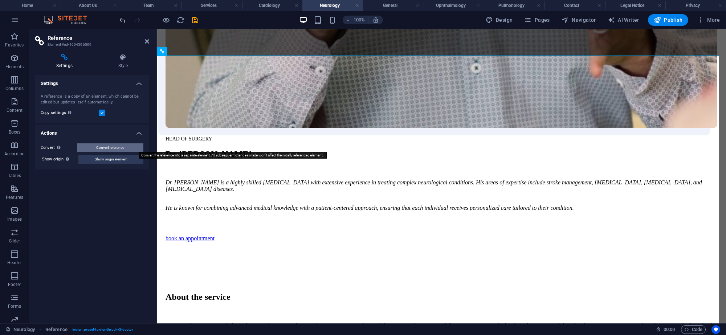
click at [137, 150] on button "Convert reference" at bounding box center [110, 147] width 66 height 9
select select "footer"
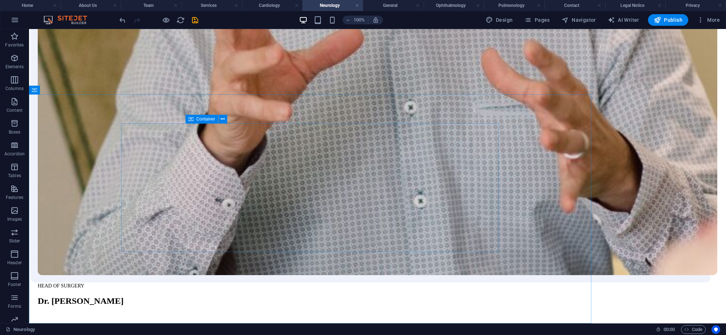
scroll to position [1081, 0]
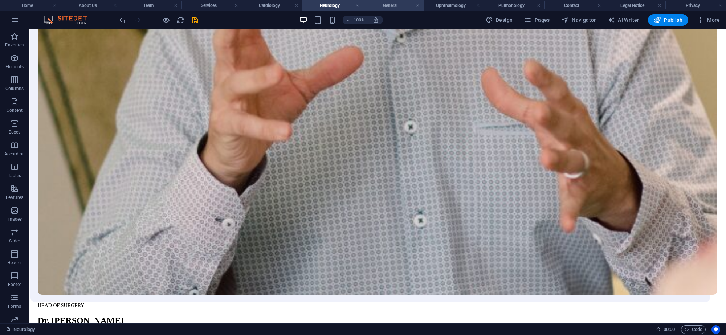
click at [378, 4] on h4 "General" at bounding box center [393, 5] width 61 height 8
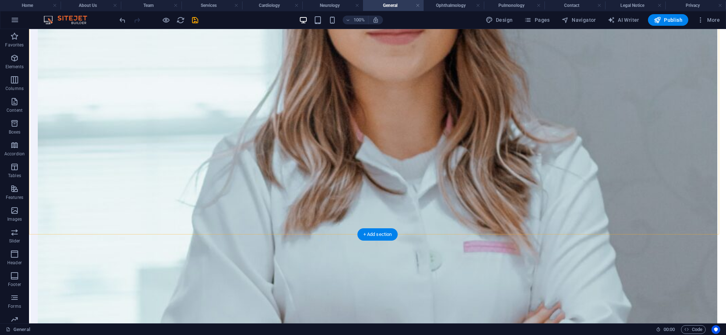
scroll to position [1120, 0]
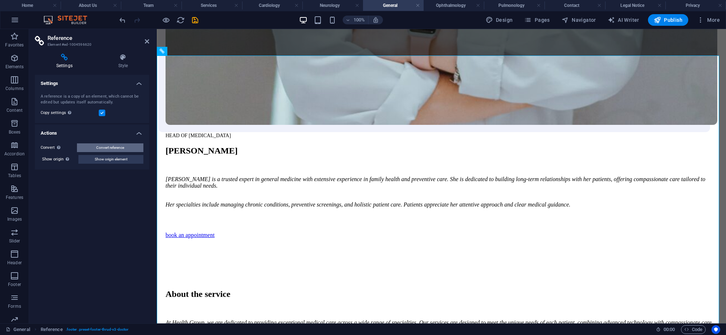
click at [131, 143] on button "Convert reference" at bounding box center [110, 147] width 66 height 9
select select "footer"
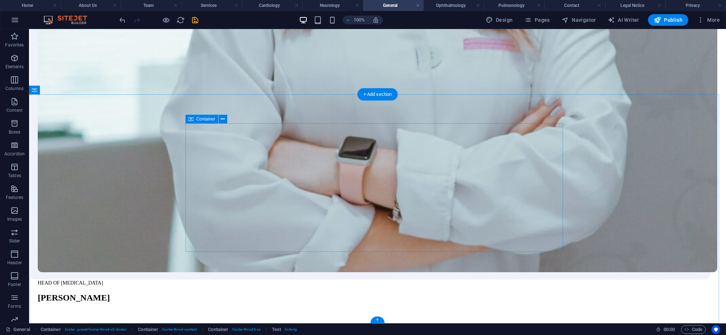
scroll to position [1081, 0]
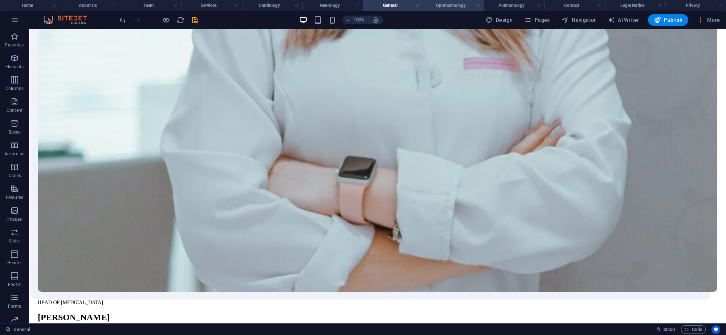
click at [444, 6] on h4 "Ophthalmology" at bounding box center [454, 5] width 61 height 8
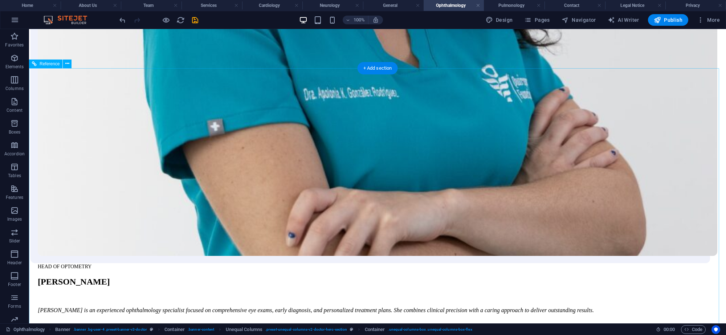
scroll to position [1140, 0]
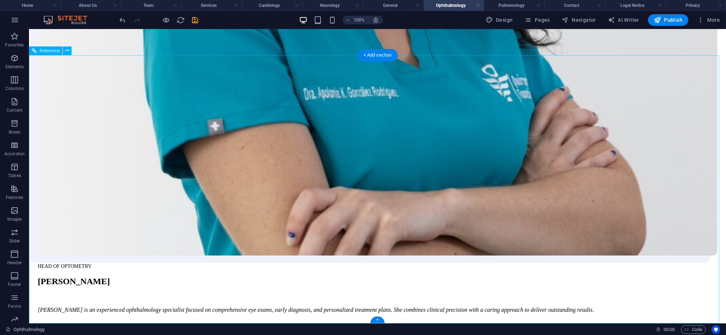
drag, startPoint x: 279, startPoint y: 128, endPoint x: 181, endPoint y: 168, distance: 106.2
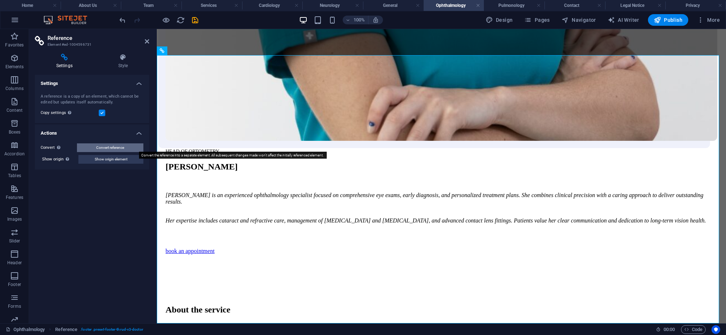
click at [126, 145] on button "Convert reference" at bounding box center [110, 147] width 66 height 9
select select "footer"
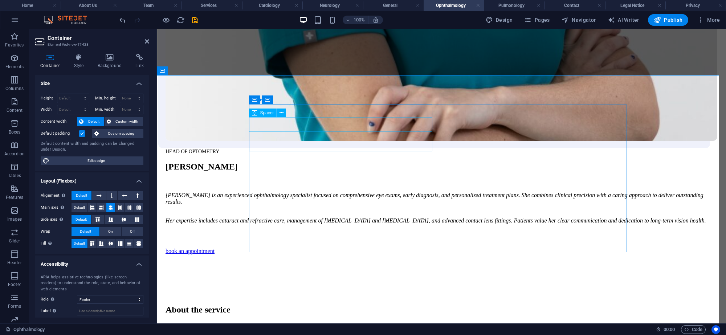
scroll to position [1120, 0]
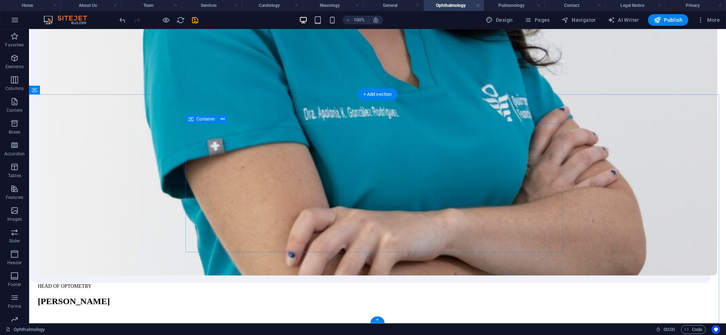
scroll to position [1100, 0]
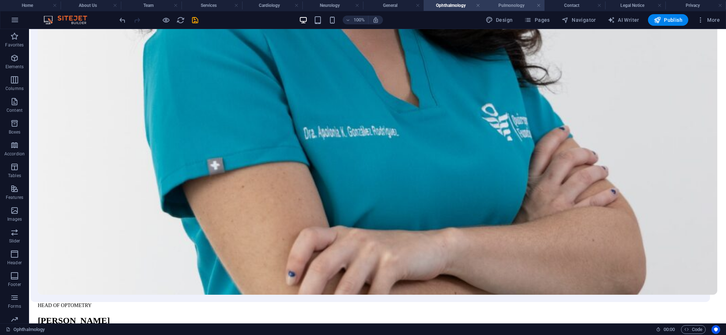
click at [506, 4] on h4 "Pulmonology" at bounding box center [514, 5] width 61 height 8
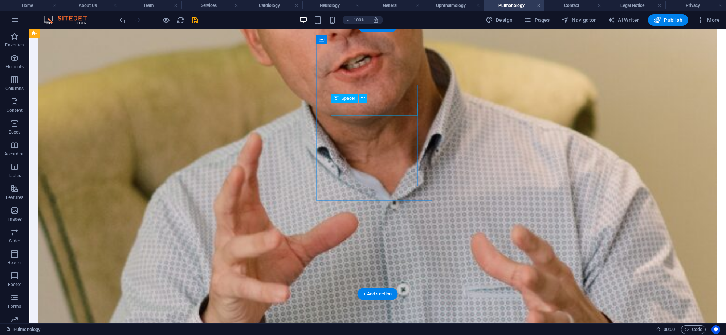
scroll to position [1091, 0]
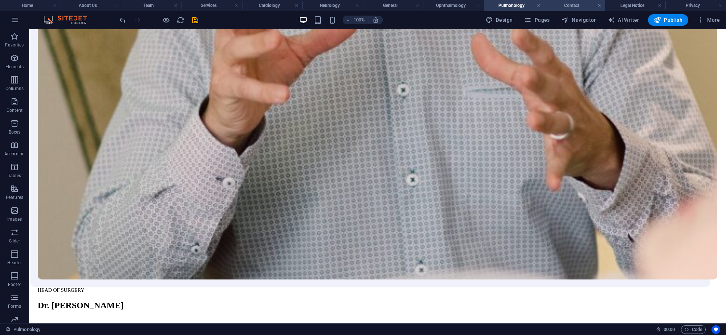
click at [567, 10] on li "Contact" at bounding box center [575, 5] width 61 height 11
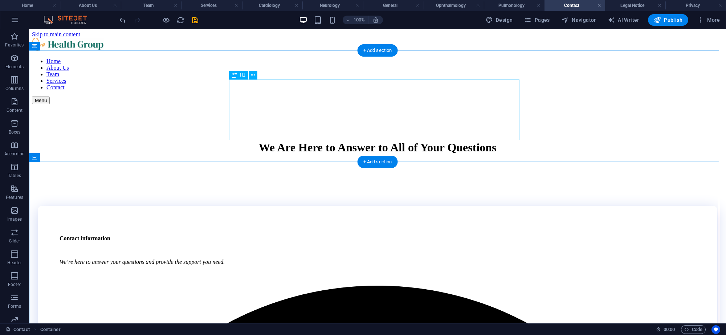
scroll to position [345, 0]
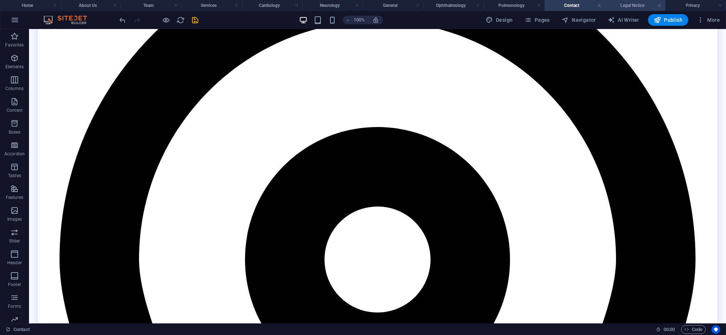
click at [628, 7] on h4 "Legal Notice" at bounding box center [635, 5] width 61 height 8
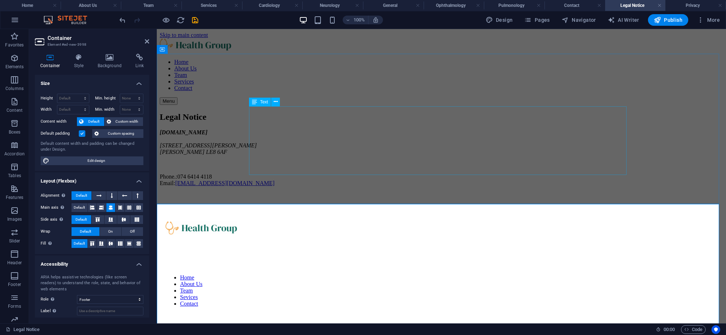
scroll to position [109, 0]
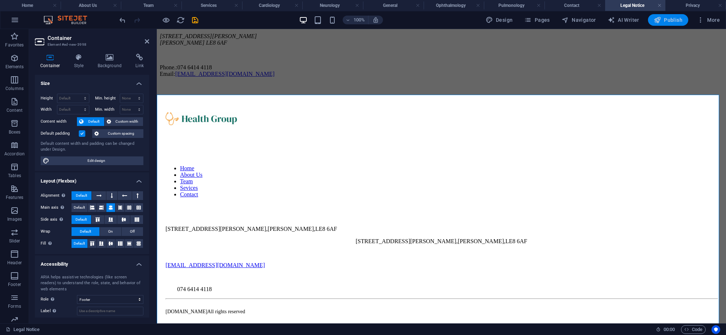
drag, startPoint x: 680, startPoint y: 19, endPoint x: 585, endPoint y: 44, distance: 97.9
click at [680, 19] on span "Publish" at bounding box center [668, 19] width 29 height 7
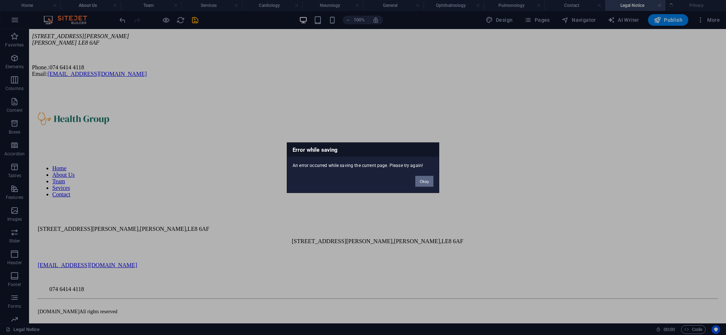
click at [428, 177] on button "Okay" at bounding box center [424, 181] width 18 height 11
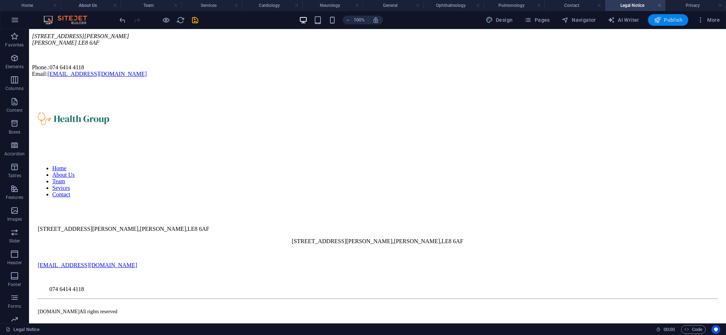
drag, startPoint x: 663, startPoint y: 21, endPoint x: 518, endPoint y: 75, distance: 155.2
click at [663, 21] on span "Publish" at bounding box center [668, 19] width 29 height 7
click at [674, 19] on span "Publish" at bounding box center [668, 19] width 29 height 7
click at [700, 21] on icon "button" at bounding box center [700, 19] width 7 height 7
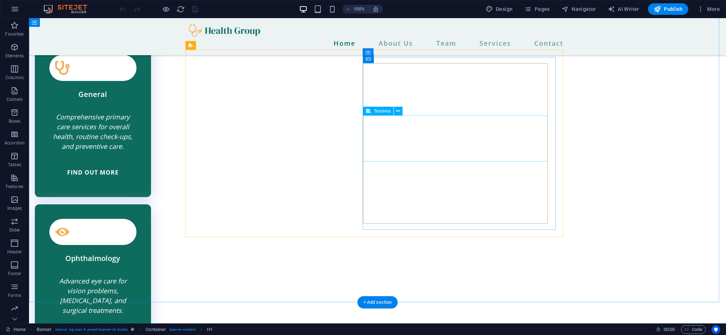
scroll to position [2138, 0]
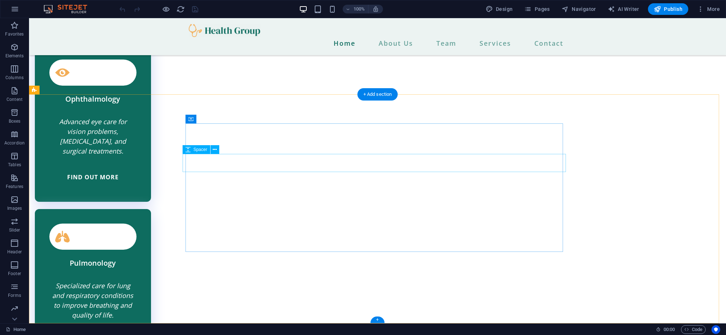
select select "px"
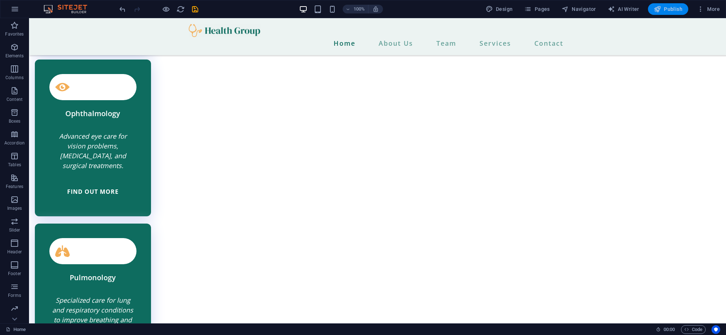
click at [667, 12] on span "Publish" at bounding box center [668, 8] width 29 height 7
checkbox input "false"
